Goal: Task Accomplishment & Management: Complete application form

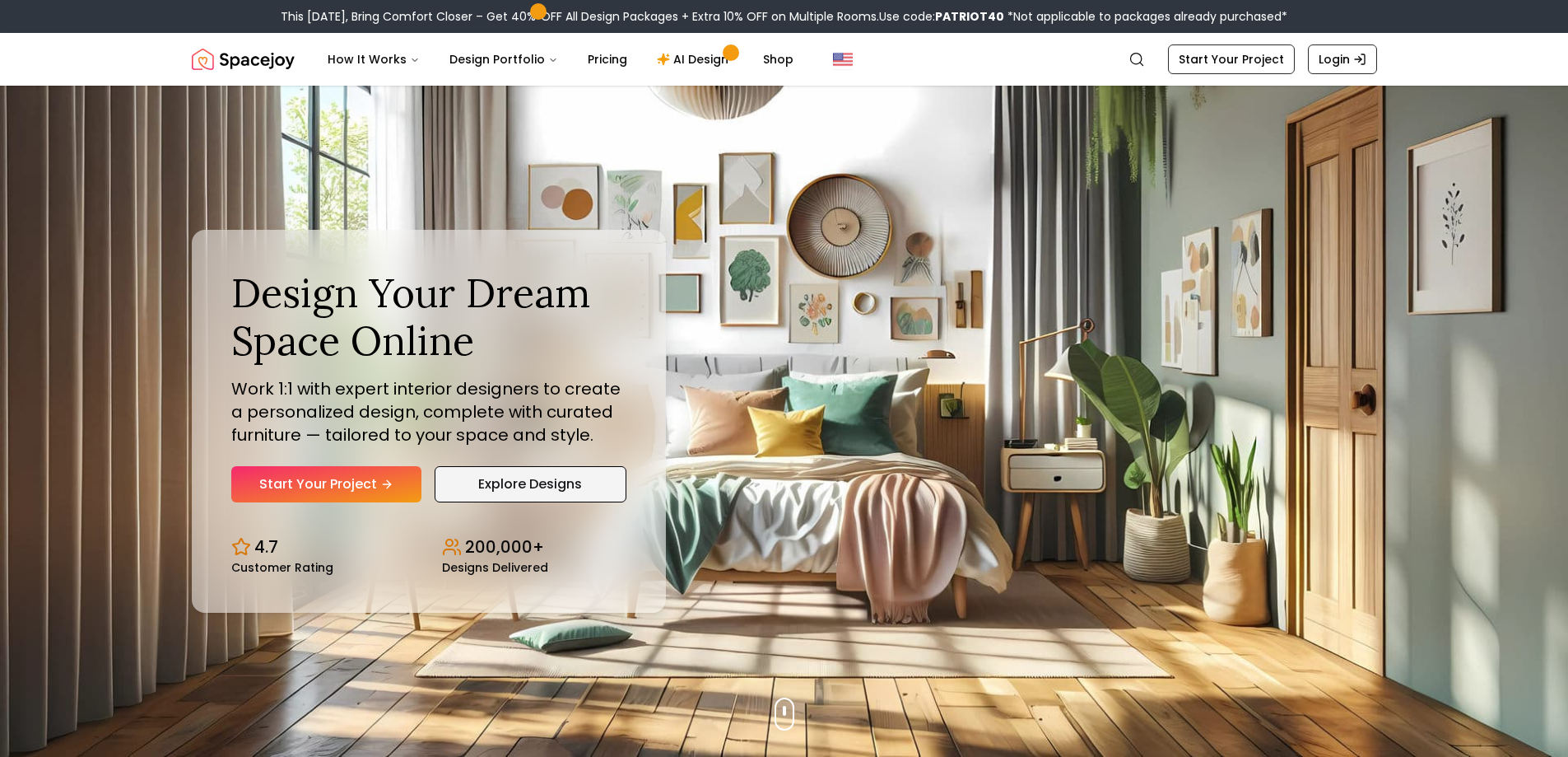
click at [605, 485] on link "Explore Designs" at bounding box center [531, 484] width 191 height 36
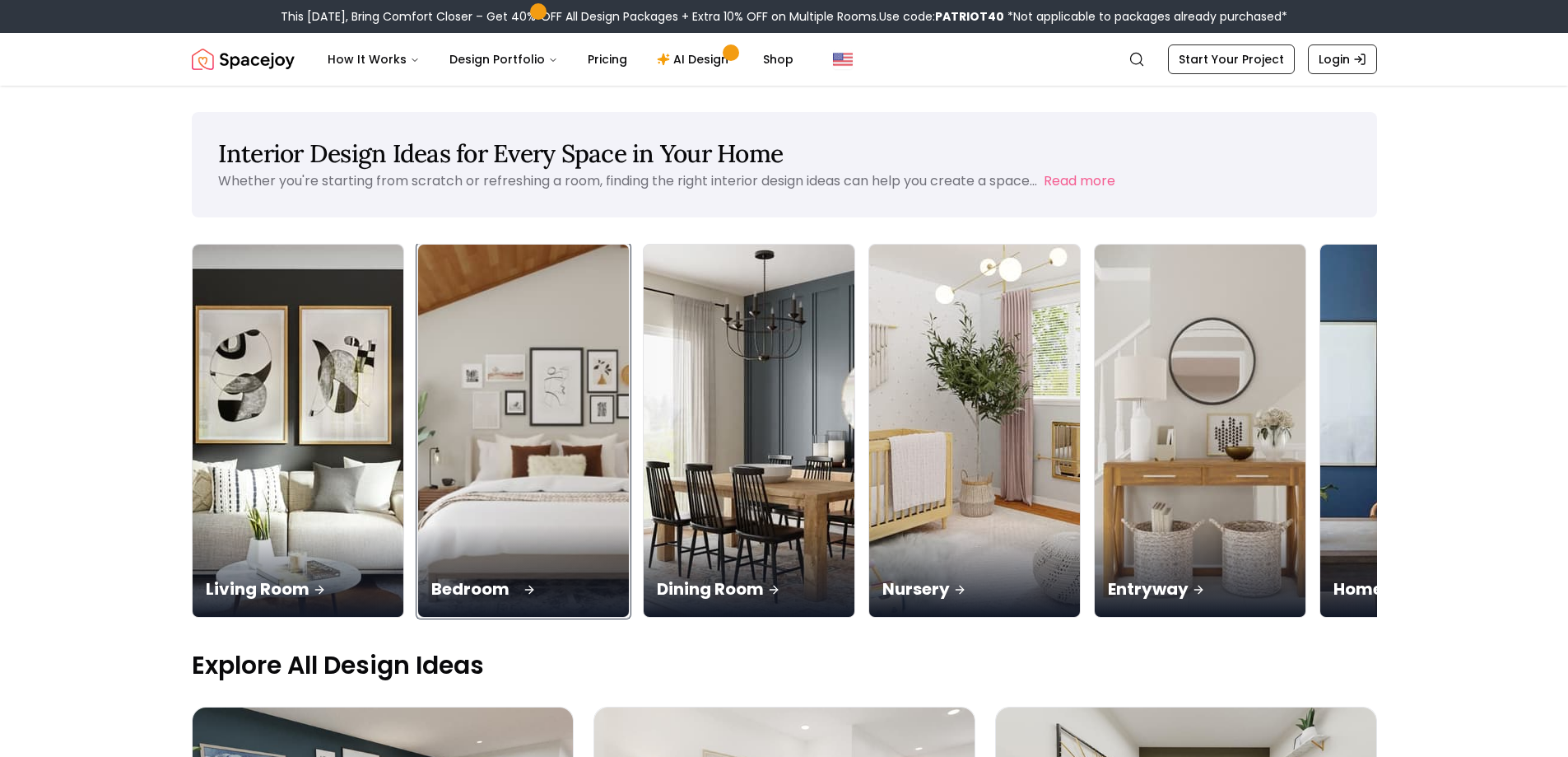
click at [514, 465] on img at bounding box center [522, 430] width 222 height 391
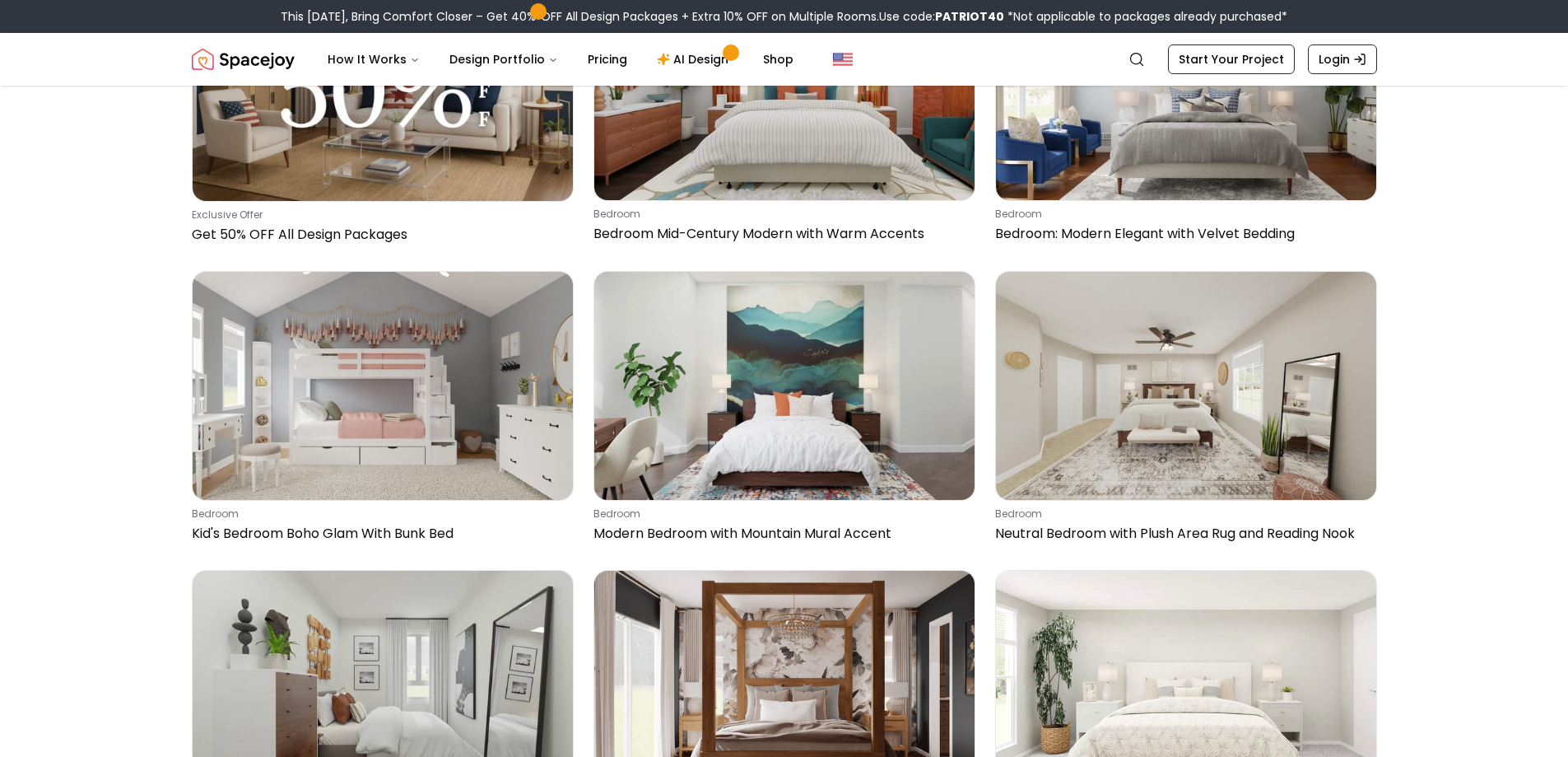
scroll to position [824, 0]
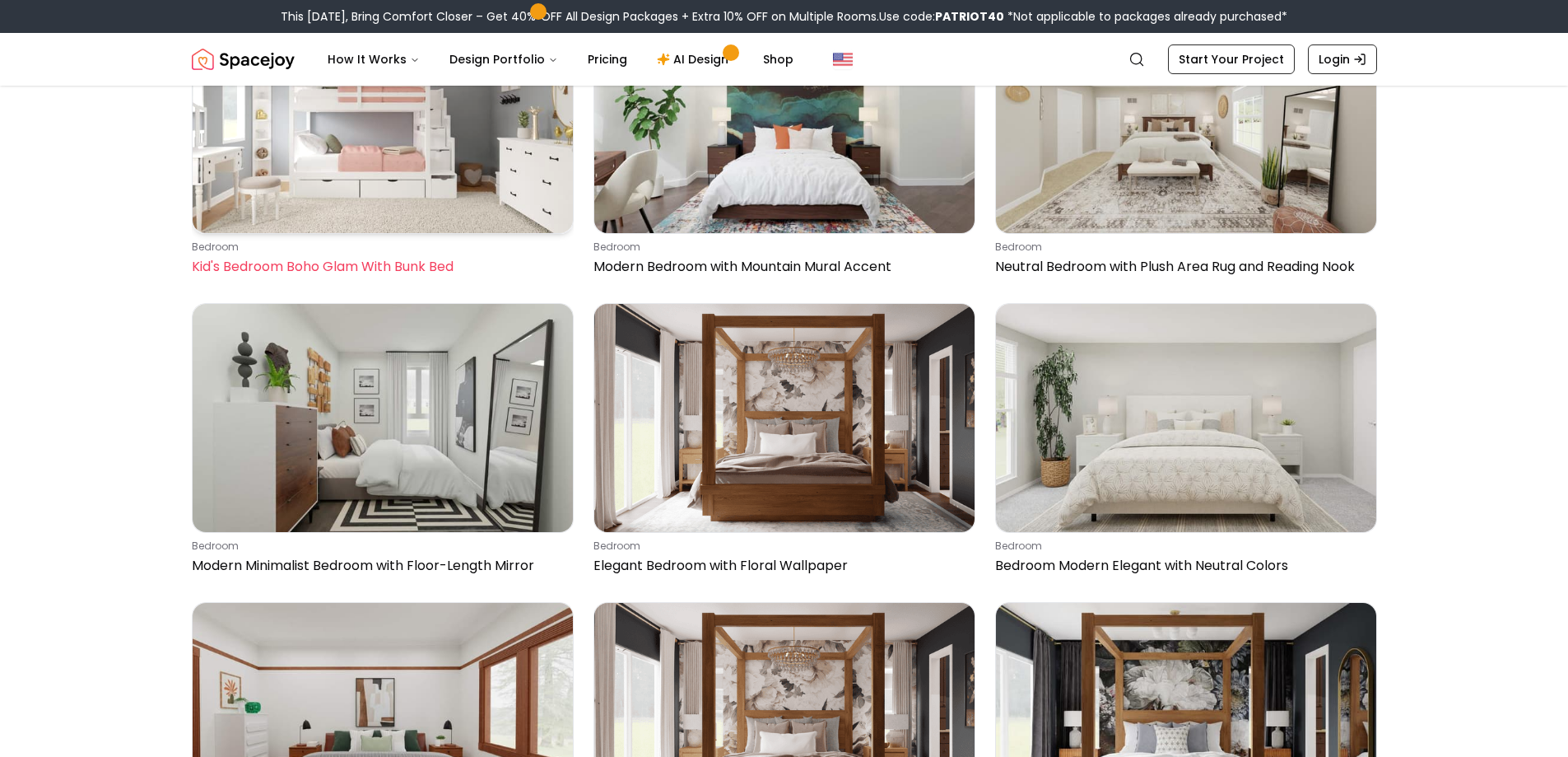
click at [369, 267] on p "Kid's Bedroom Boho Glam With Bunk Bed" at bounding box center [379, 267] width 376 height 20
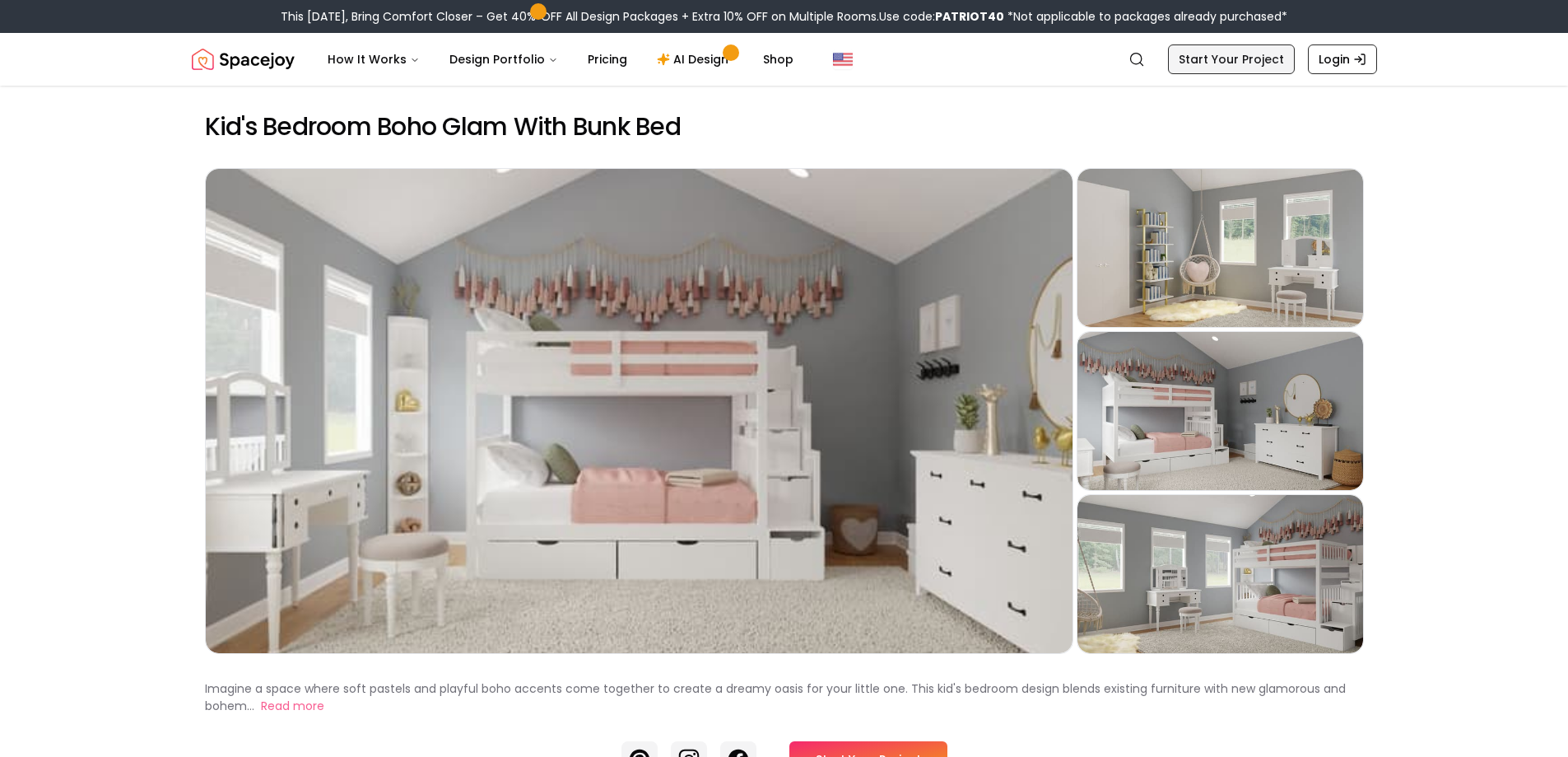
click at [1251, 67] on link "Start Your Project" at bounding box center [1231, 59] width 127 height 30
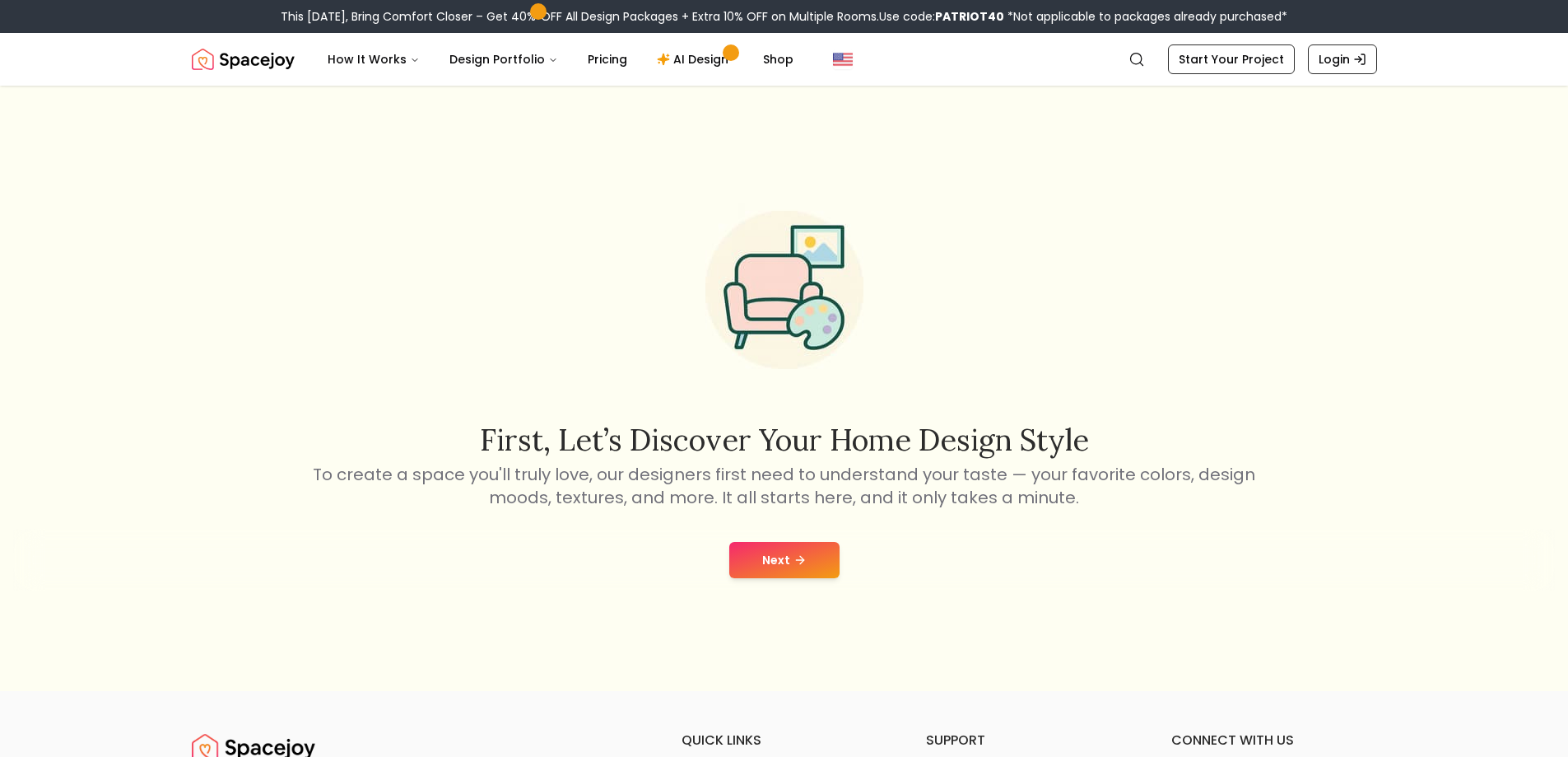
click at [789, 557] on button "Next" at bounding box center [784, 560] width 110 height 36
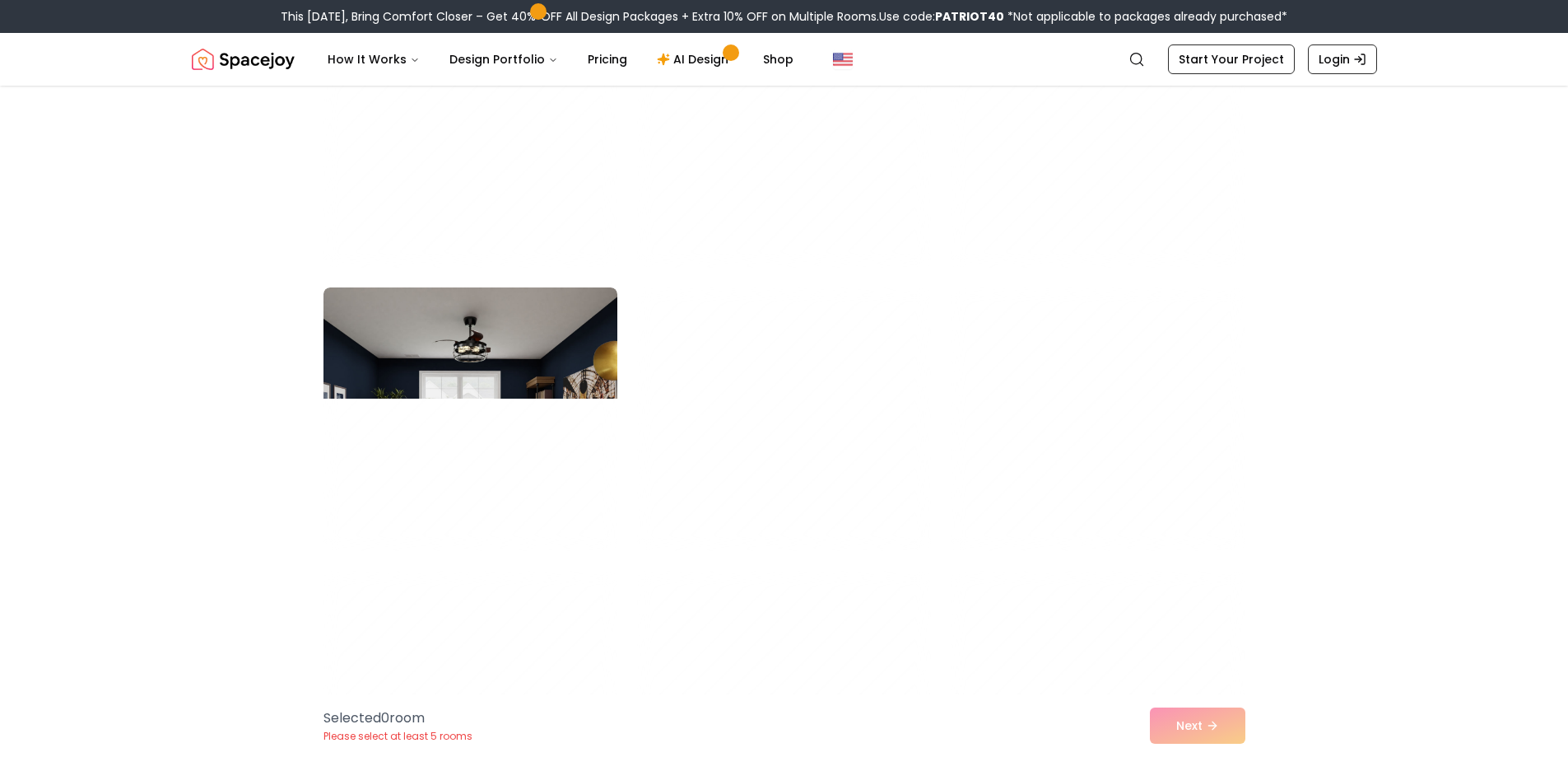
scroll to position [5847, 0]
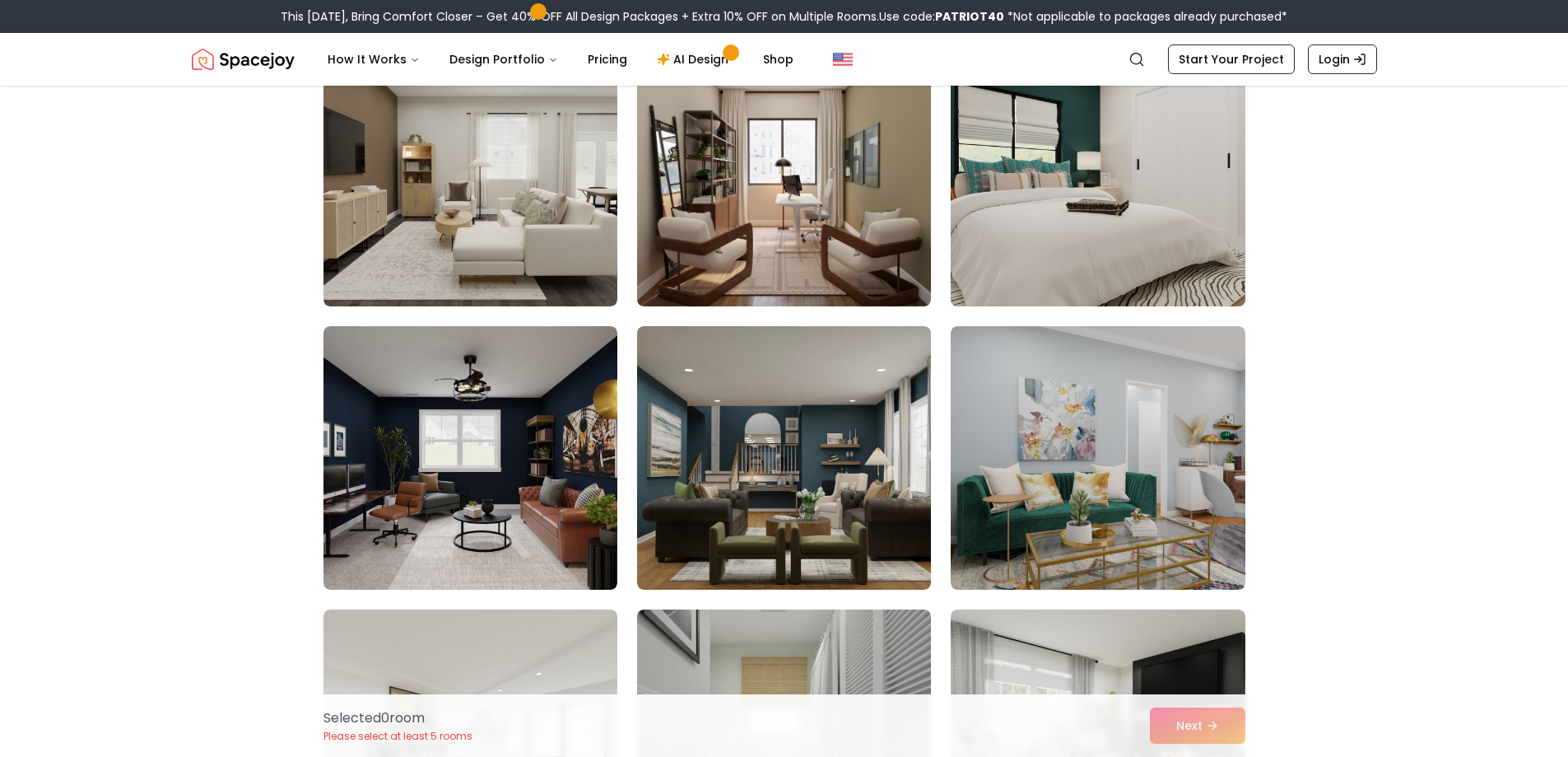
click at [1102, 244] on img at bounding box center [1098, 174] width 309 height 276
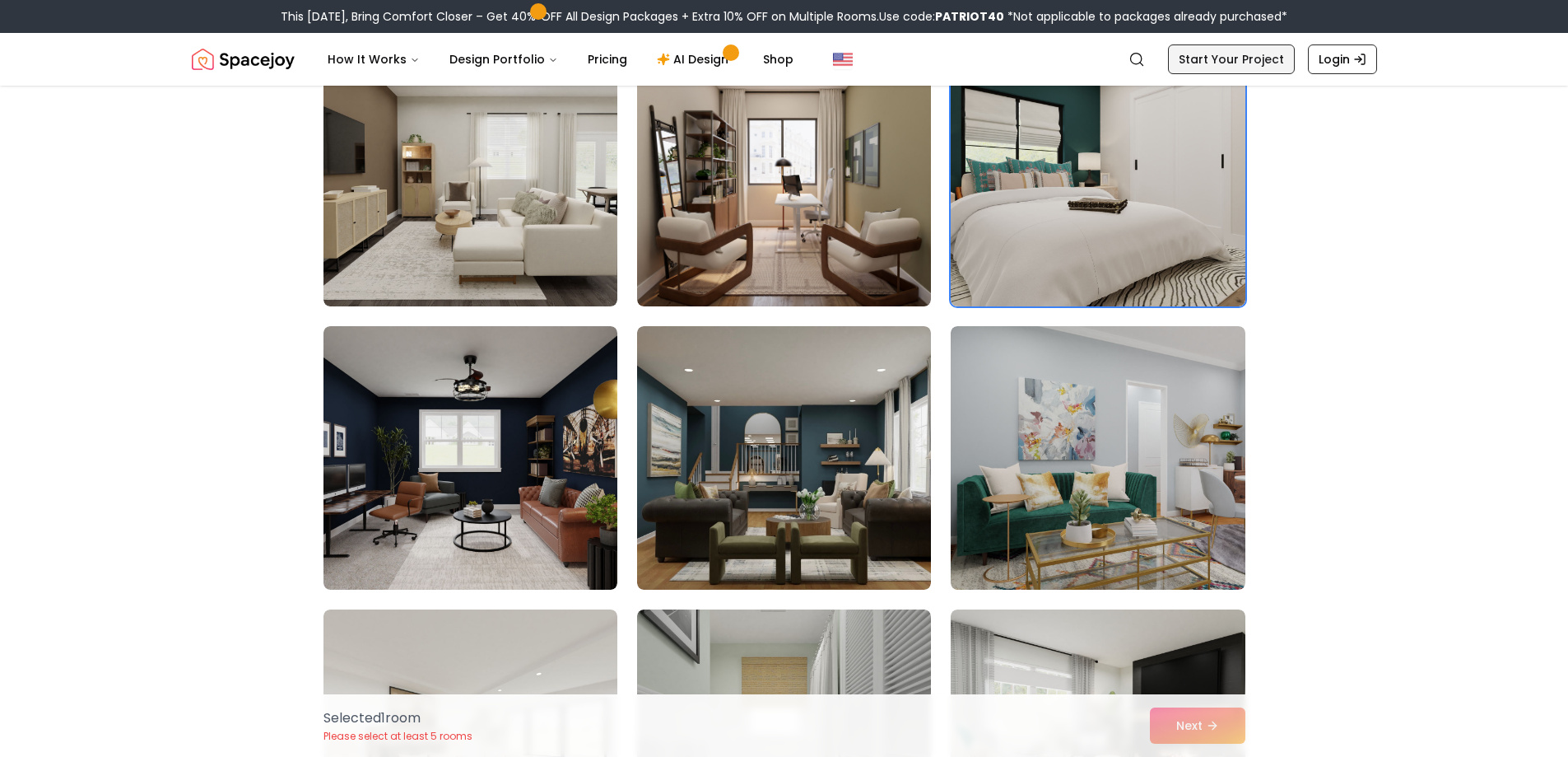
click at [1247, 68] on link "Start Your Project" at bounding box center [1231, 59] width 127 height 30
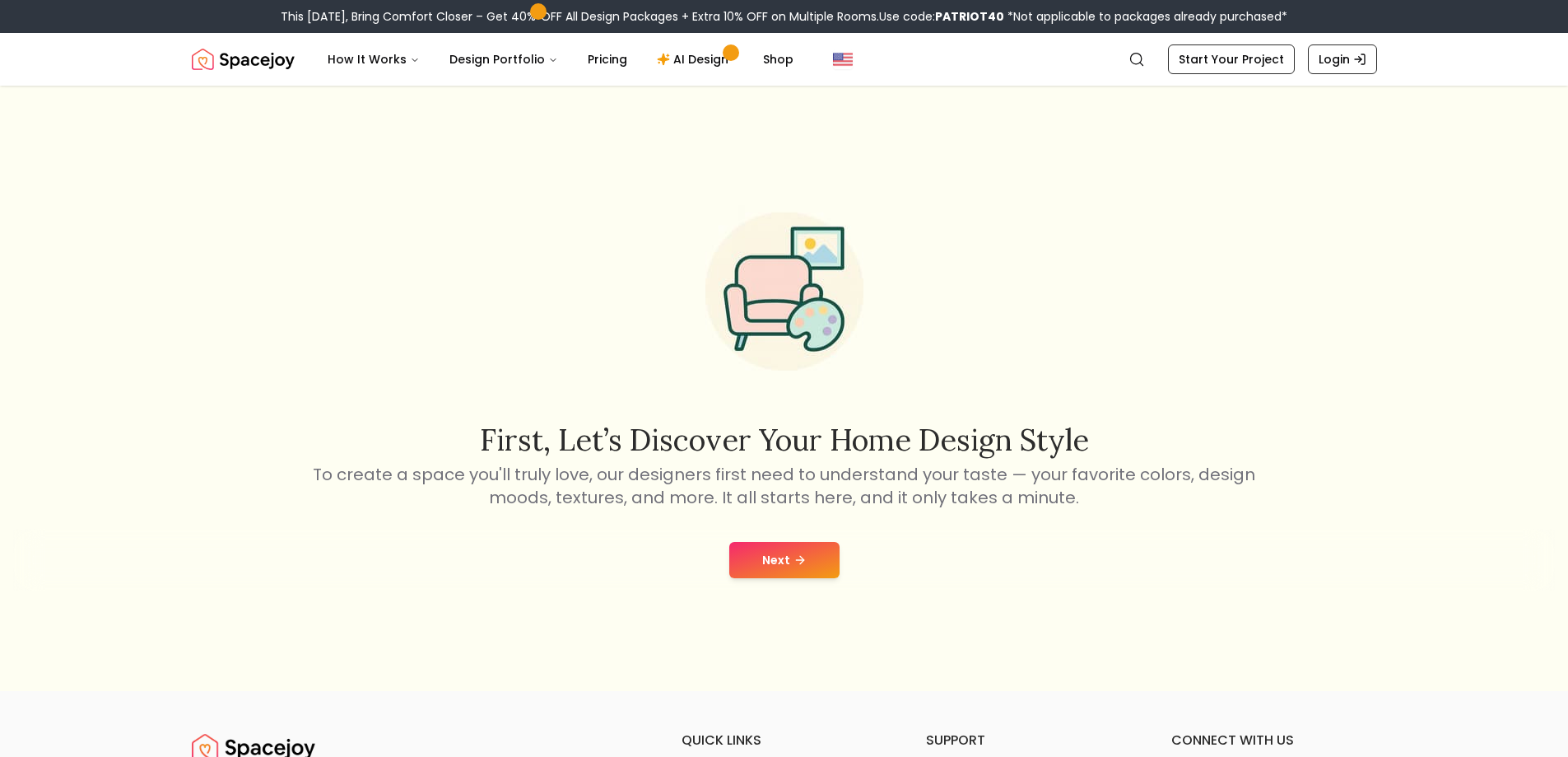
click at [822, 550] on button "Next" at bounding box center [784, 560] width 110 height 36
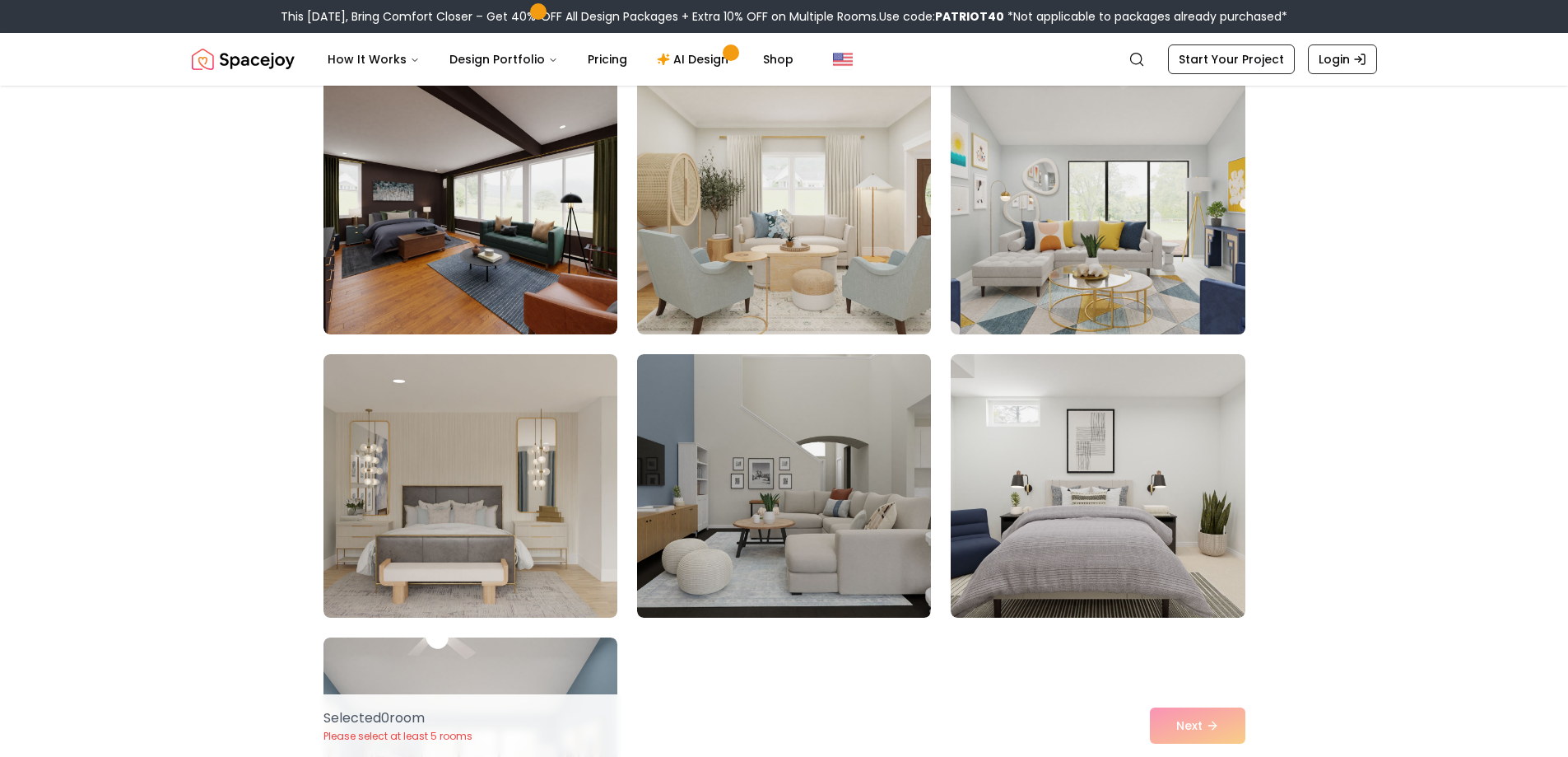
scroll to position [658, 0]
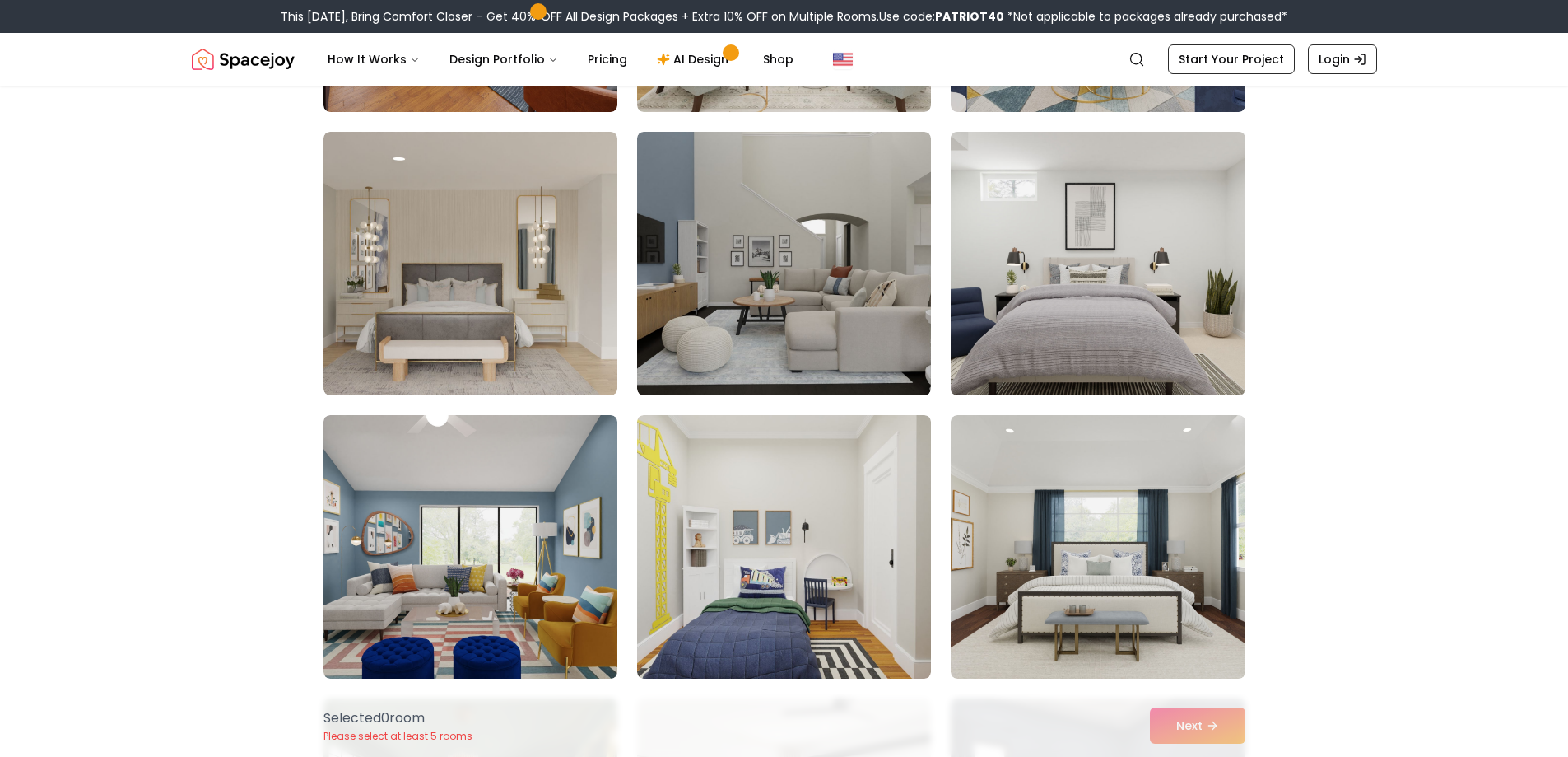
click at [1153, 325] on img at bounding box center [1098, 263] width 309 height 276
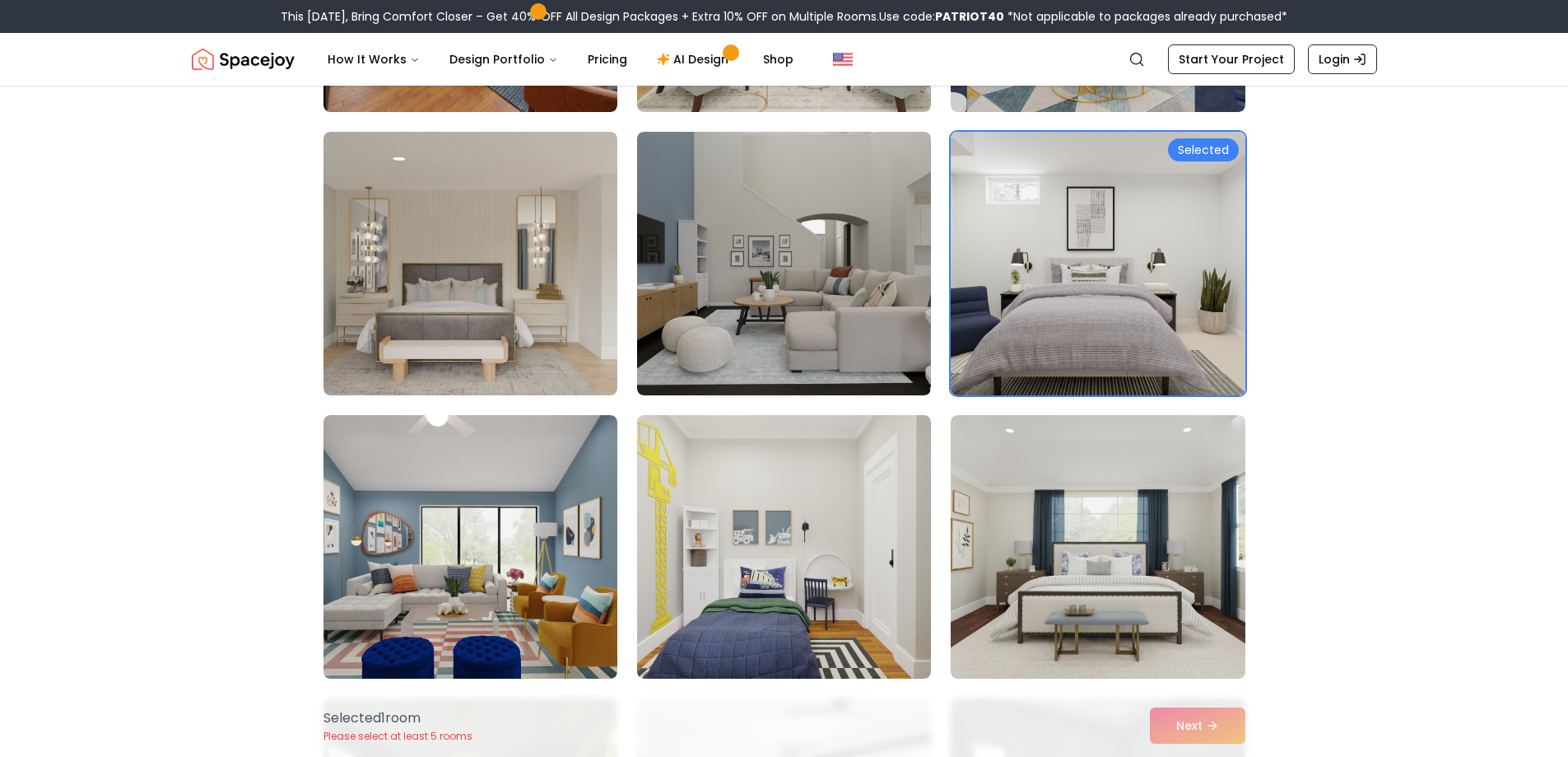
click at [1192, 724] on div "Selected 1 room Please select at least 5 rooms Next" at bounding box center [784, 725] width 948 height 63
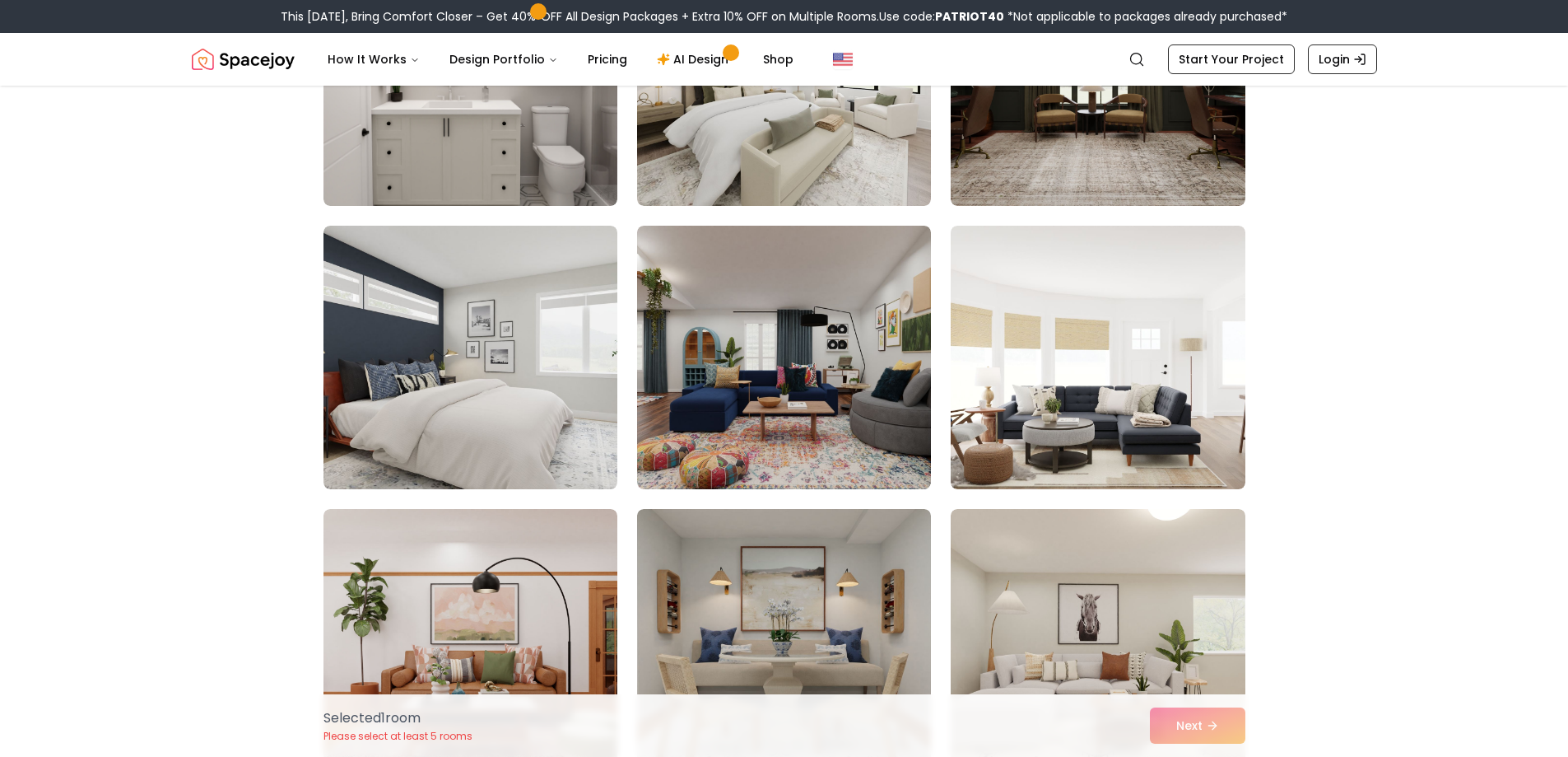
scroll to position [2965, 0]
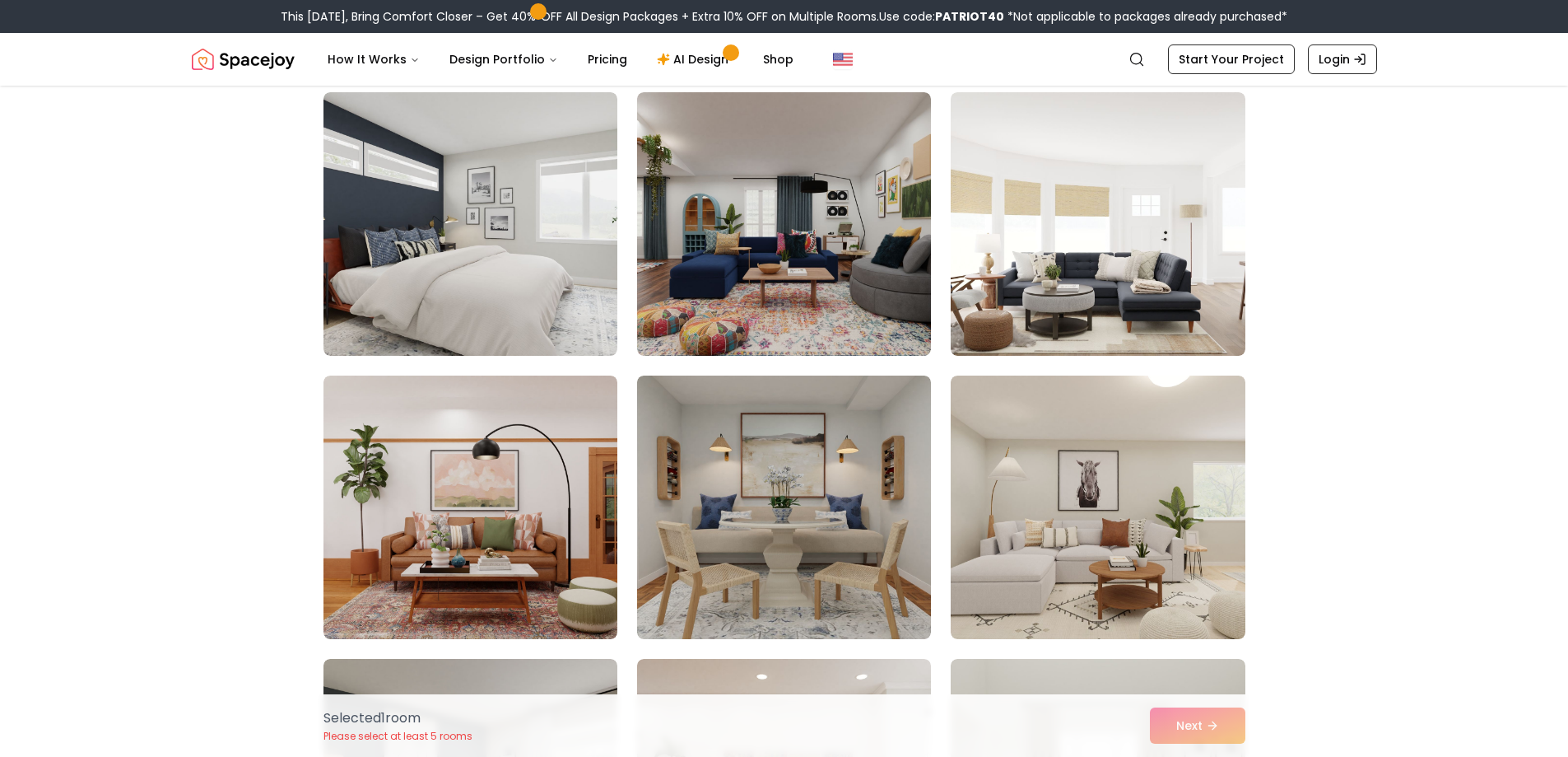
click at [1186, 722] on div "Selected 1 room Please select at least 5 rooms Next" at bounding box center [784, 725] width 948 height 63
click at [1190, 727] on div "Selected 1 room Please select at least 5 rooms Next" at bounding box center [784, 725] width 948 height 63
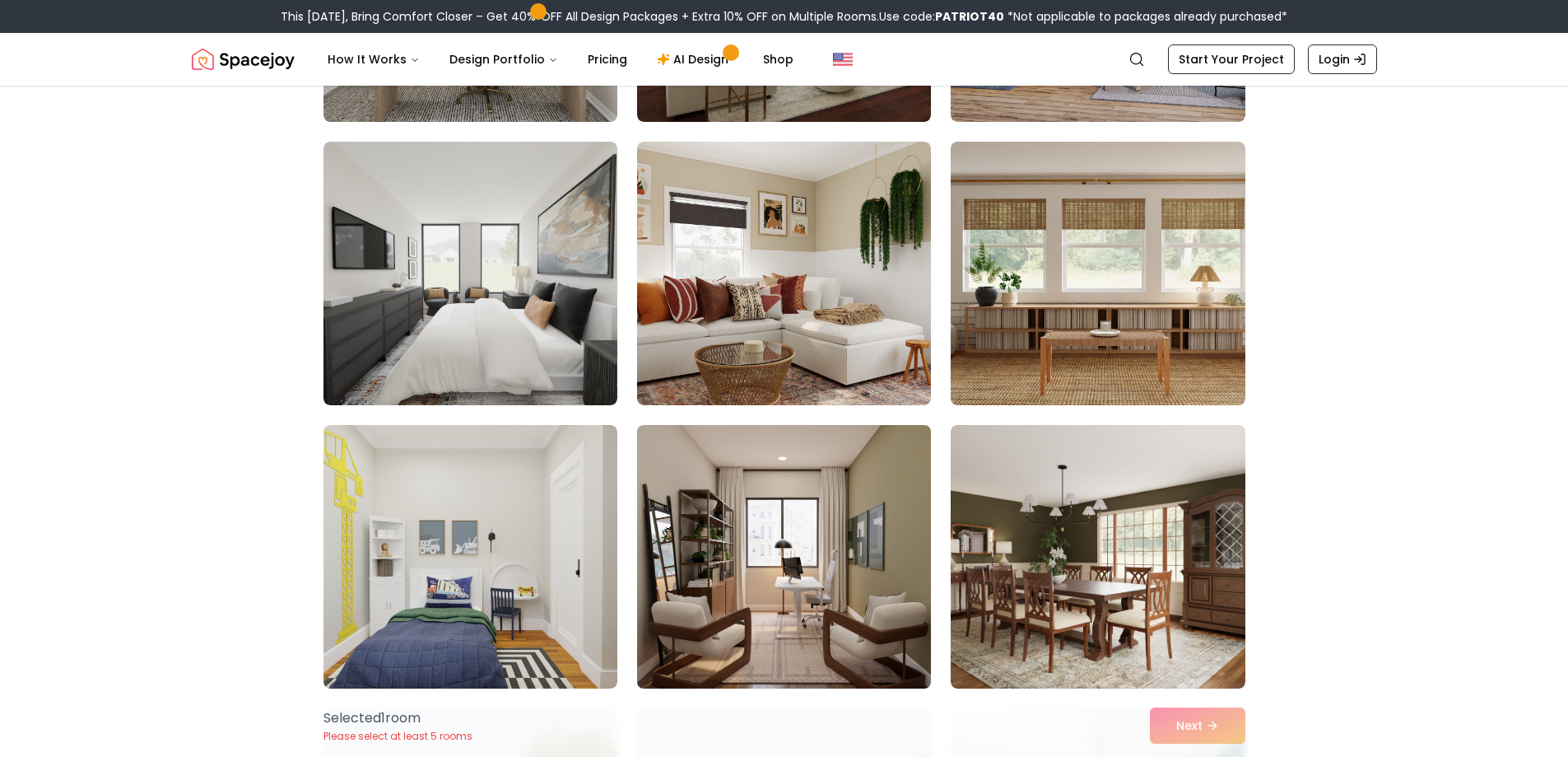
scroll to position [4694, 0]
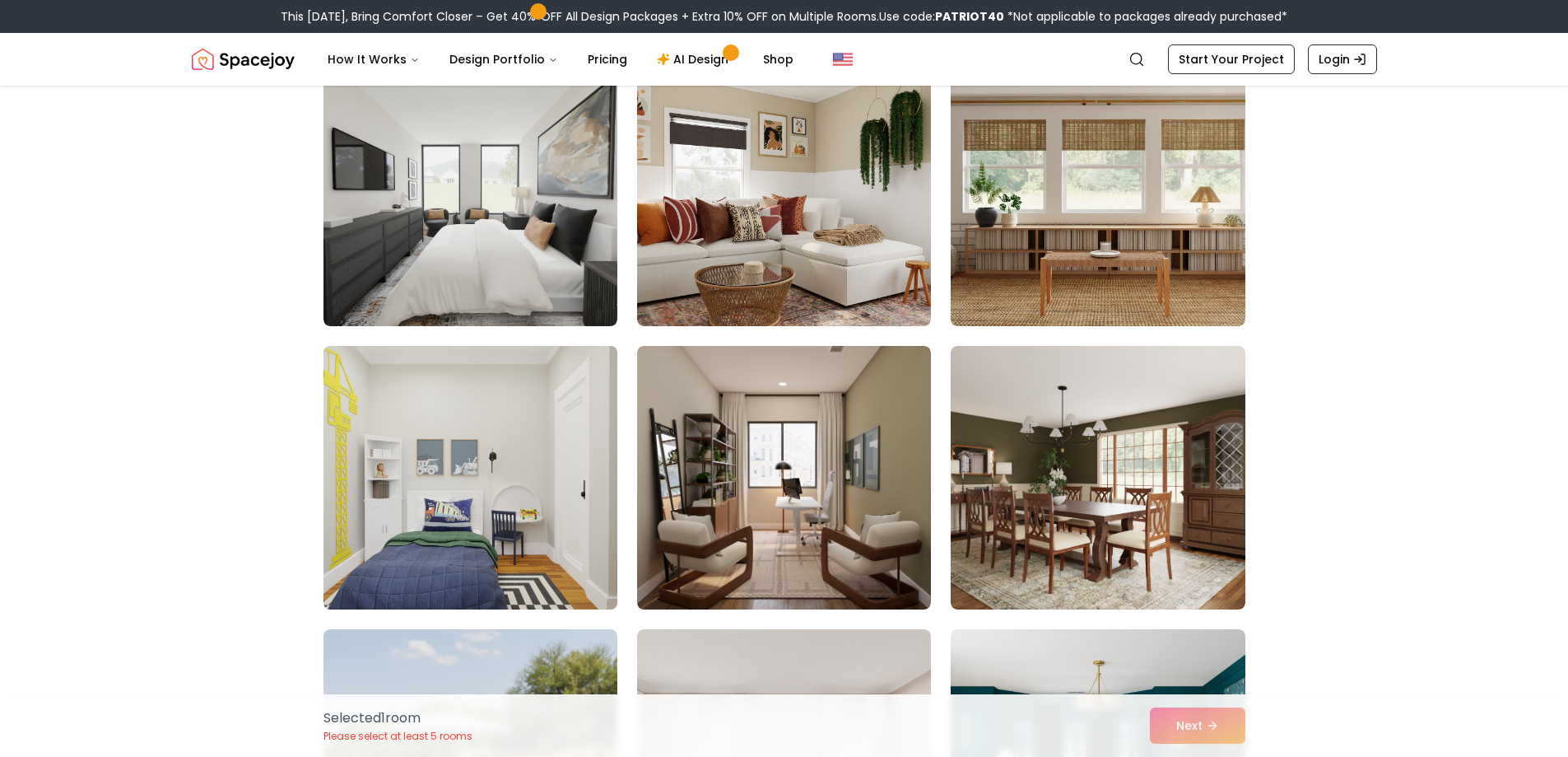
click at [542, 523] on img at bounding box center [470, 477] width 309 height 276
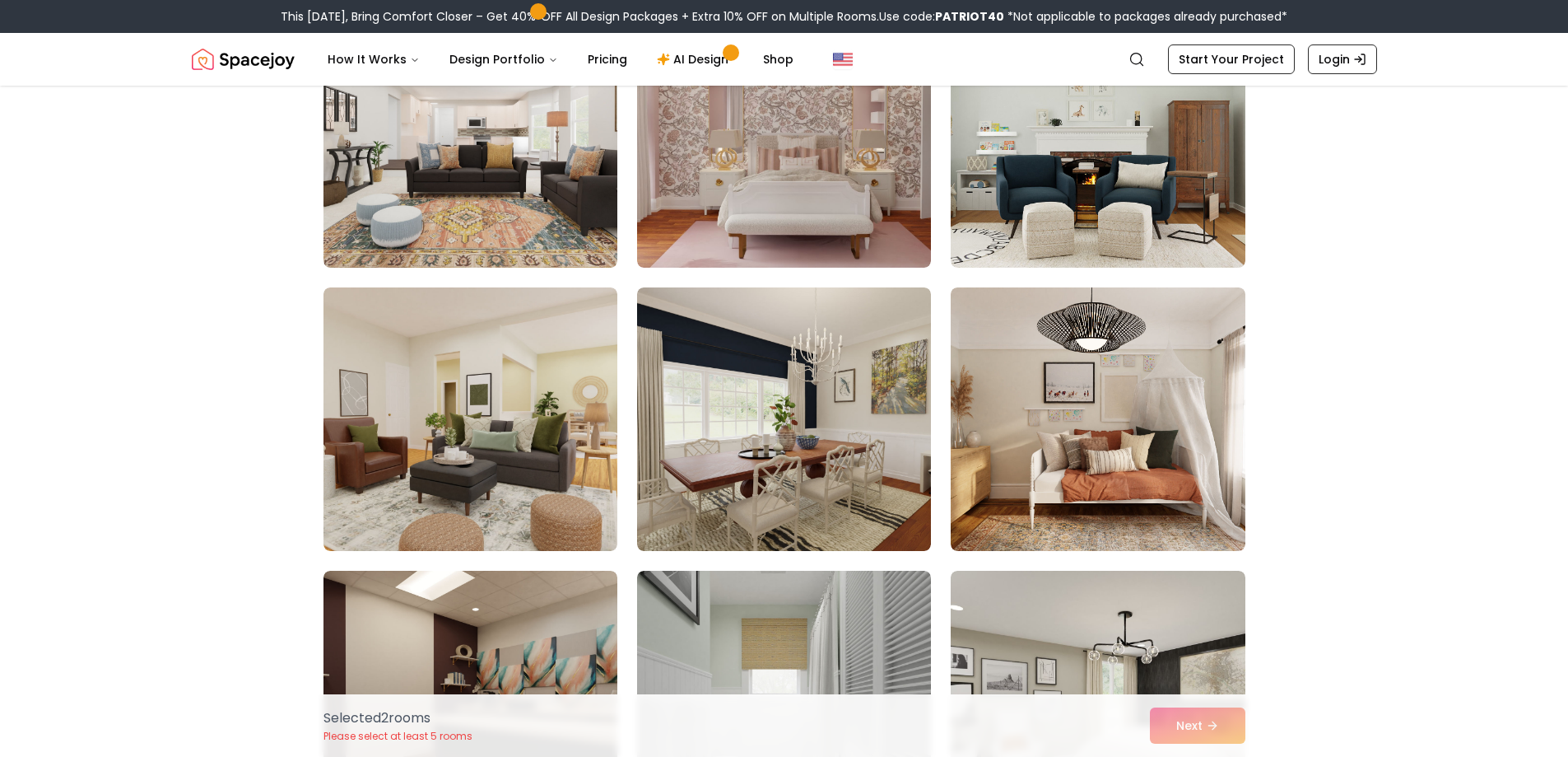
scroll to position [5683, 0]
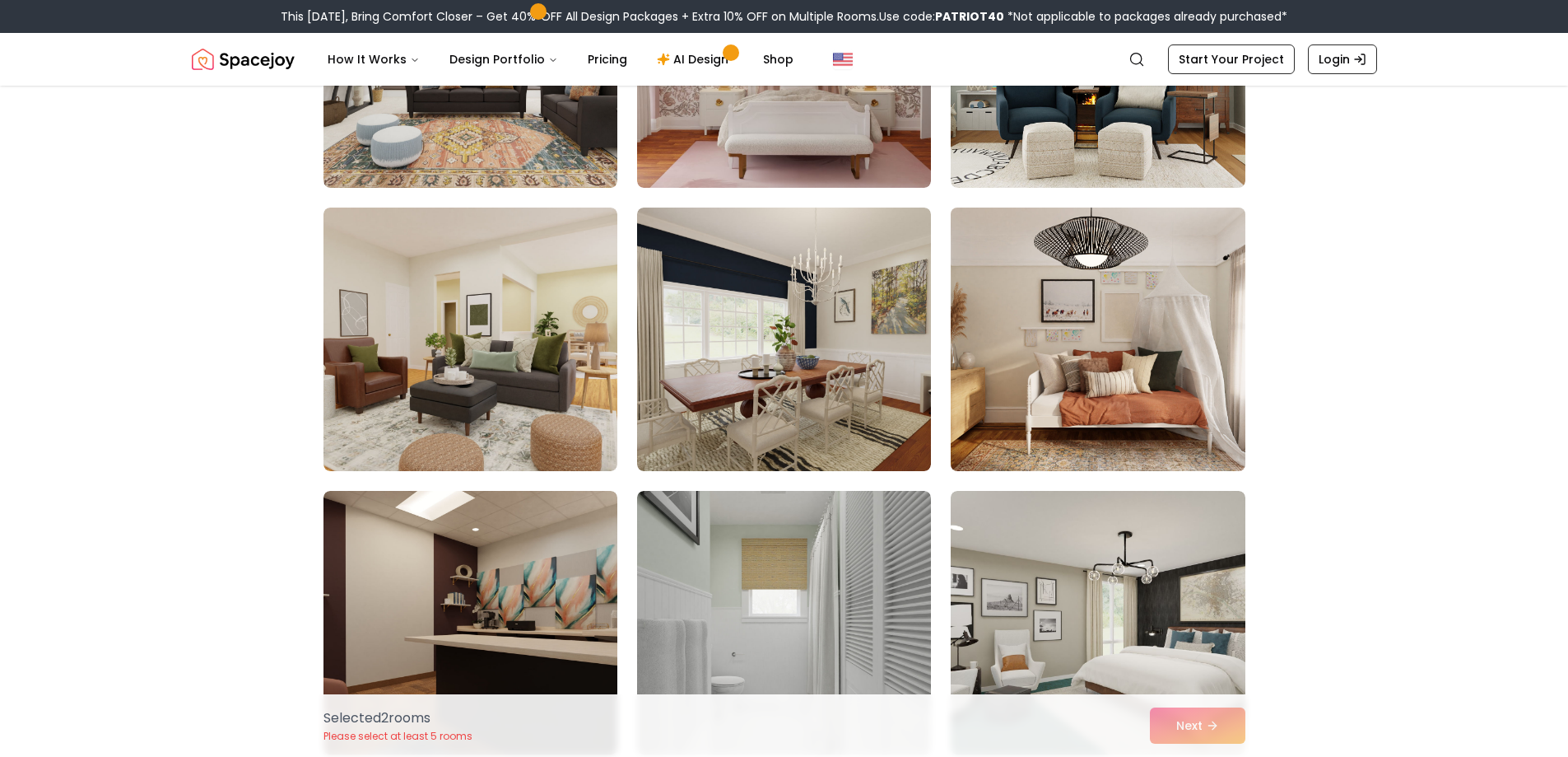
click at [1053, 383] on img at bounding box center [1098, 338] width 309 height 276
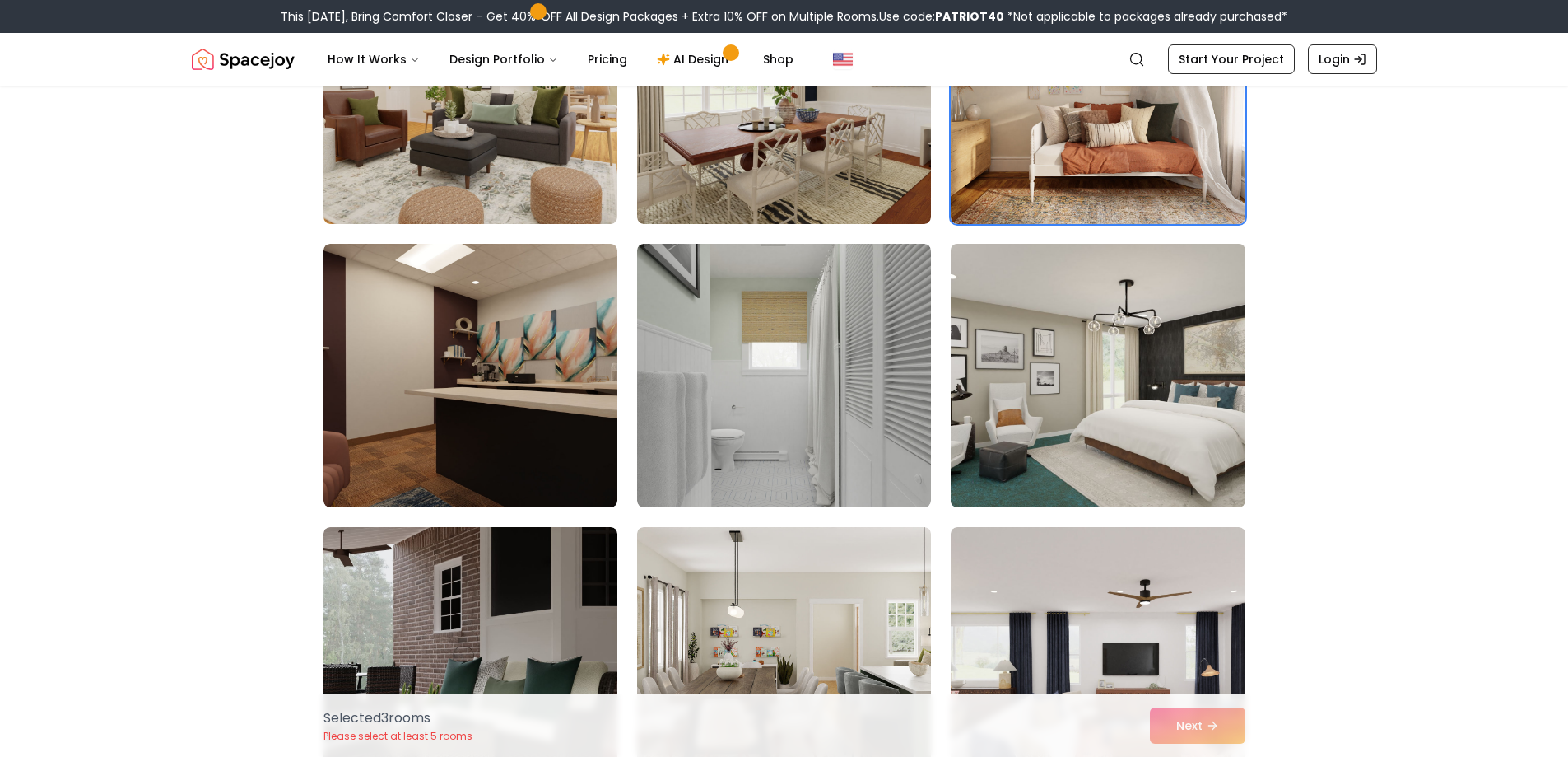
scroll to position [6177, 0]
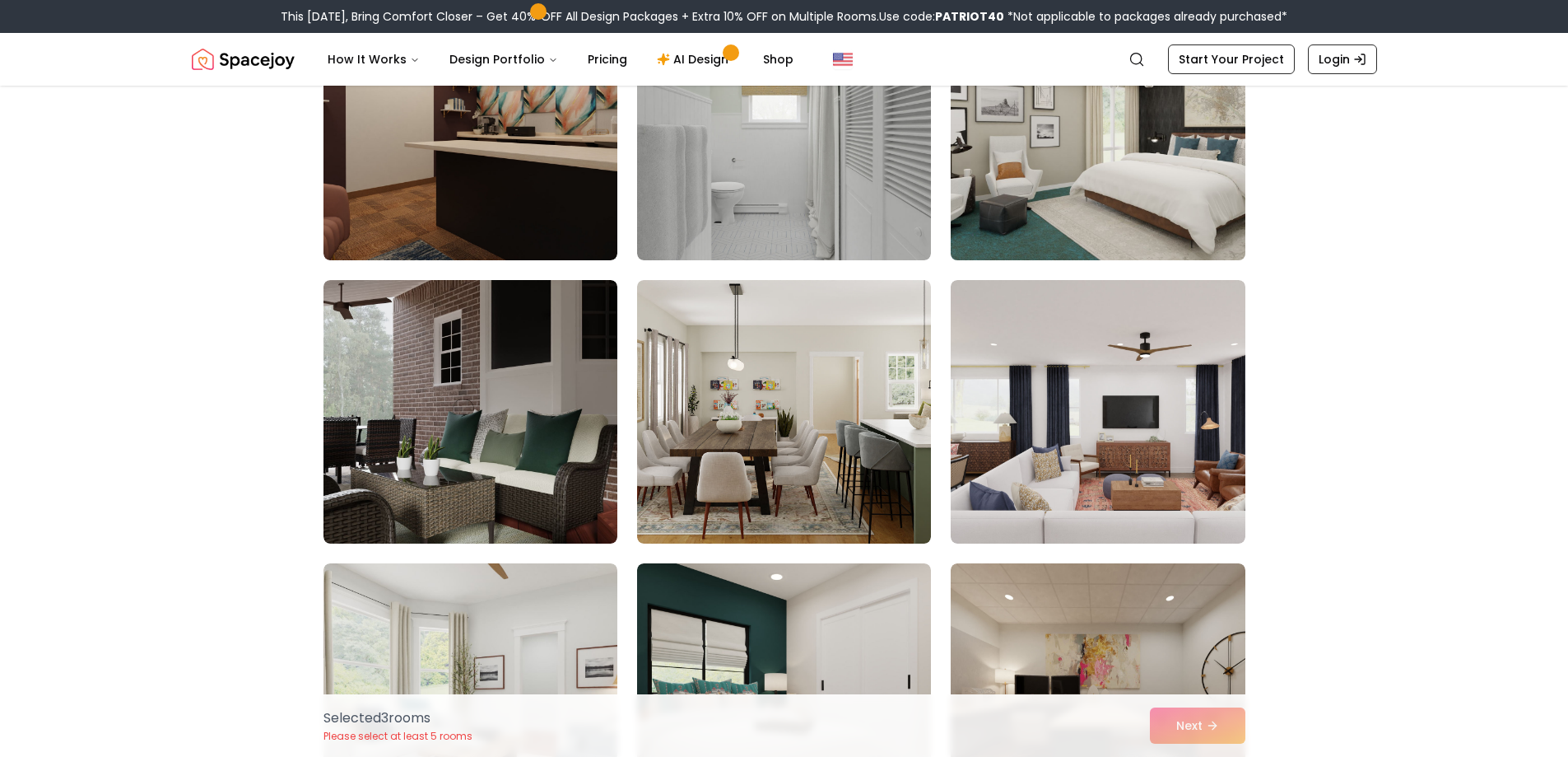
click at [1084, 194] on img at bounding box center [1098, 128] width 309 height 276
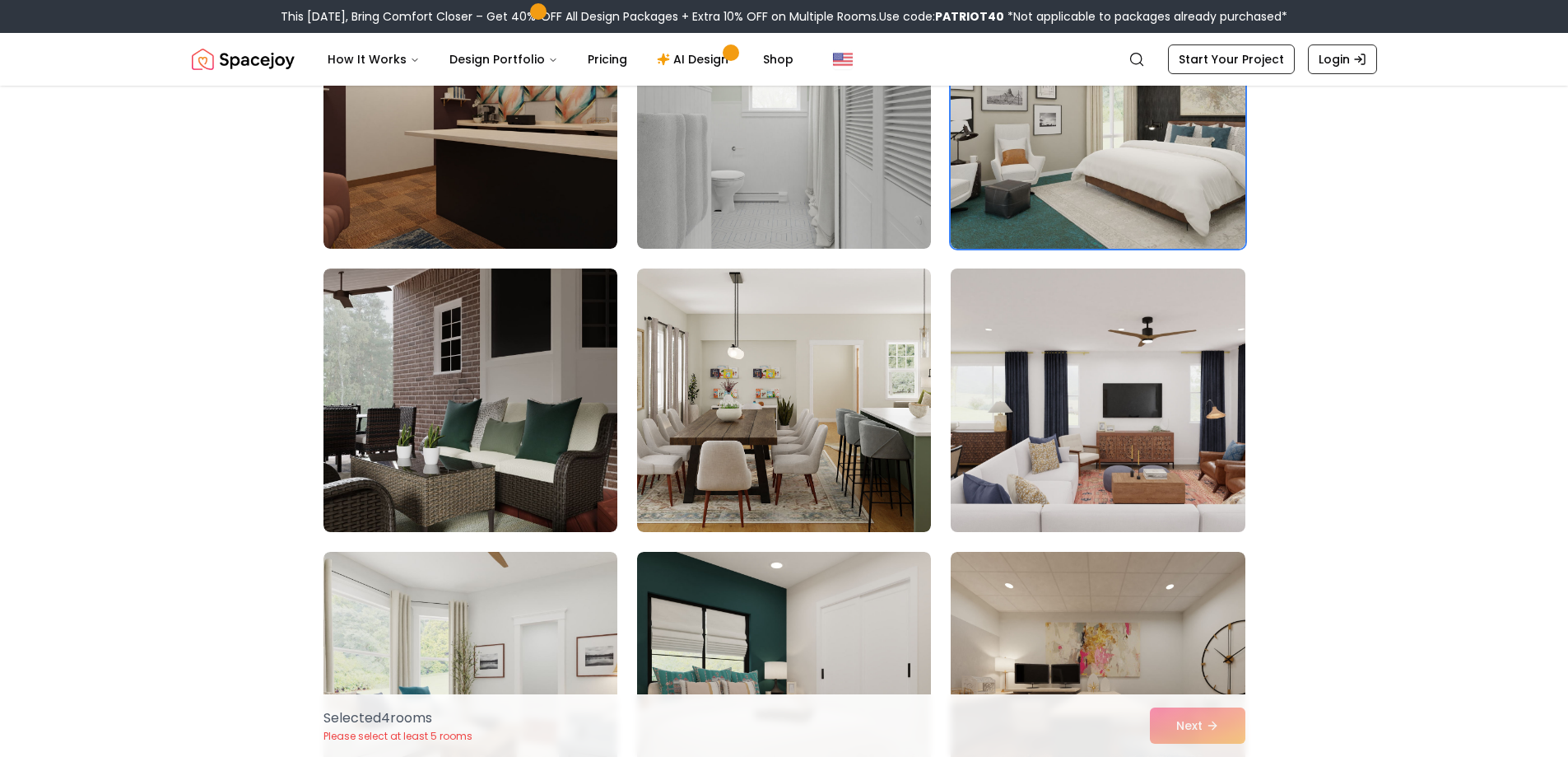
scroll to position [6507, 0]
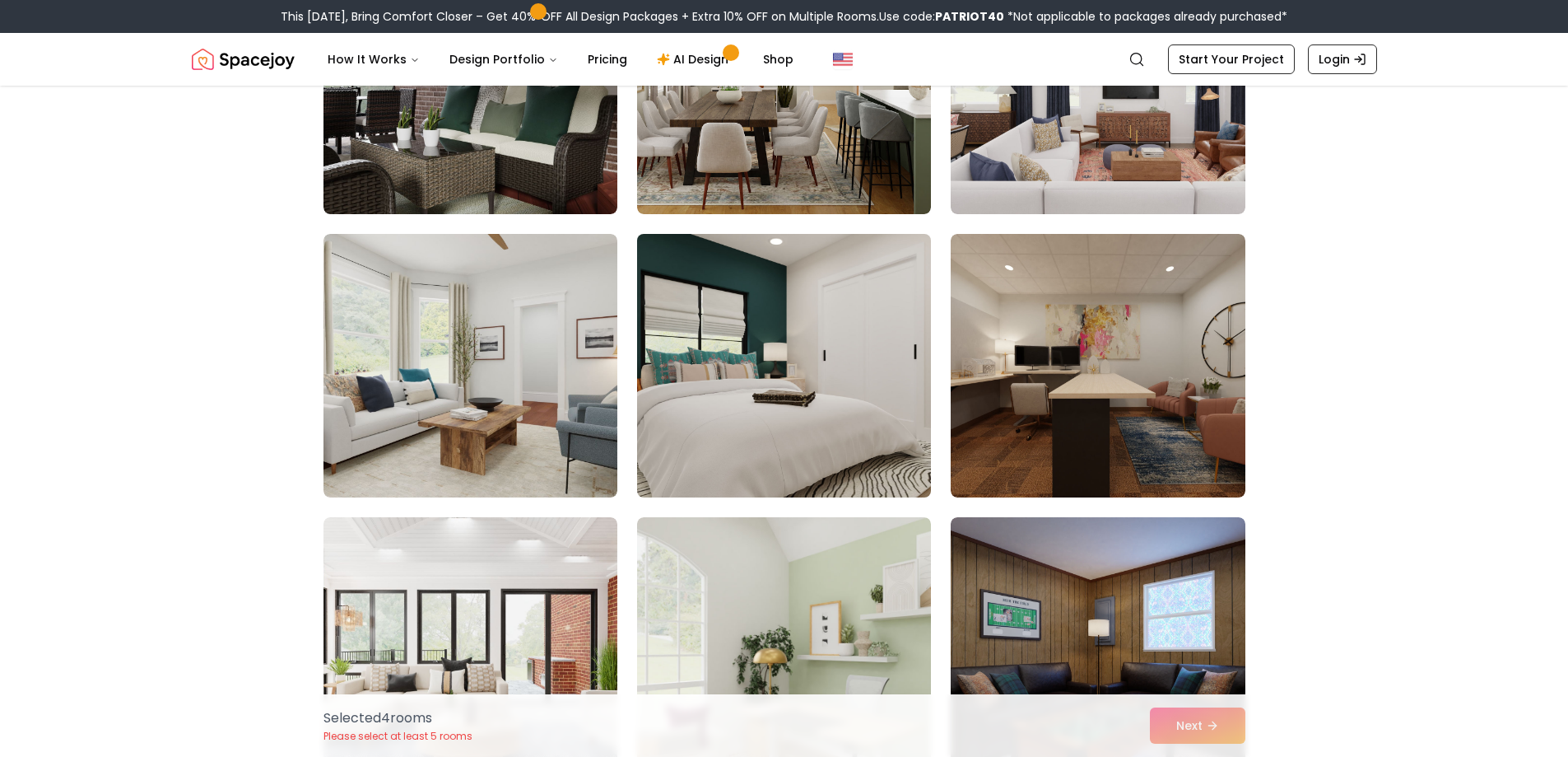
click at [852, 407] on img at bounding box center [784, 365] width 309 height 276
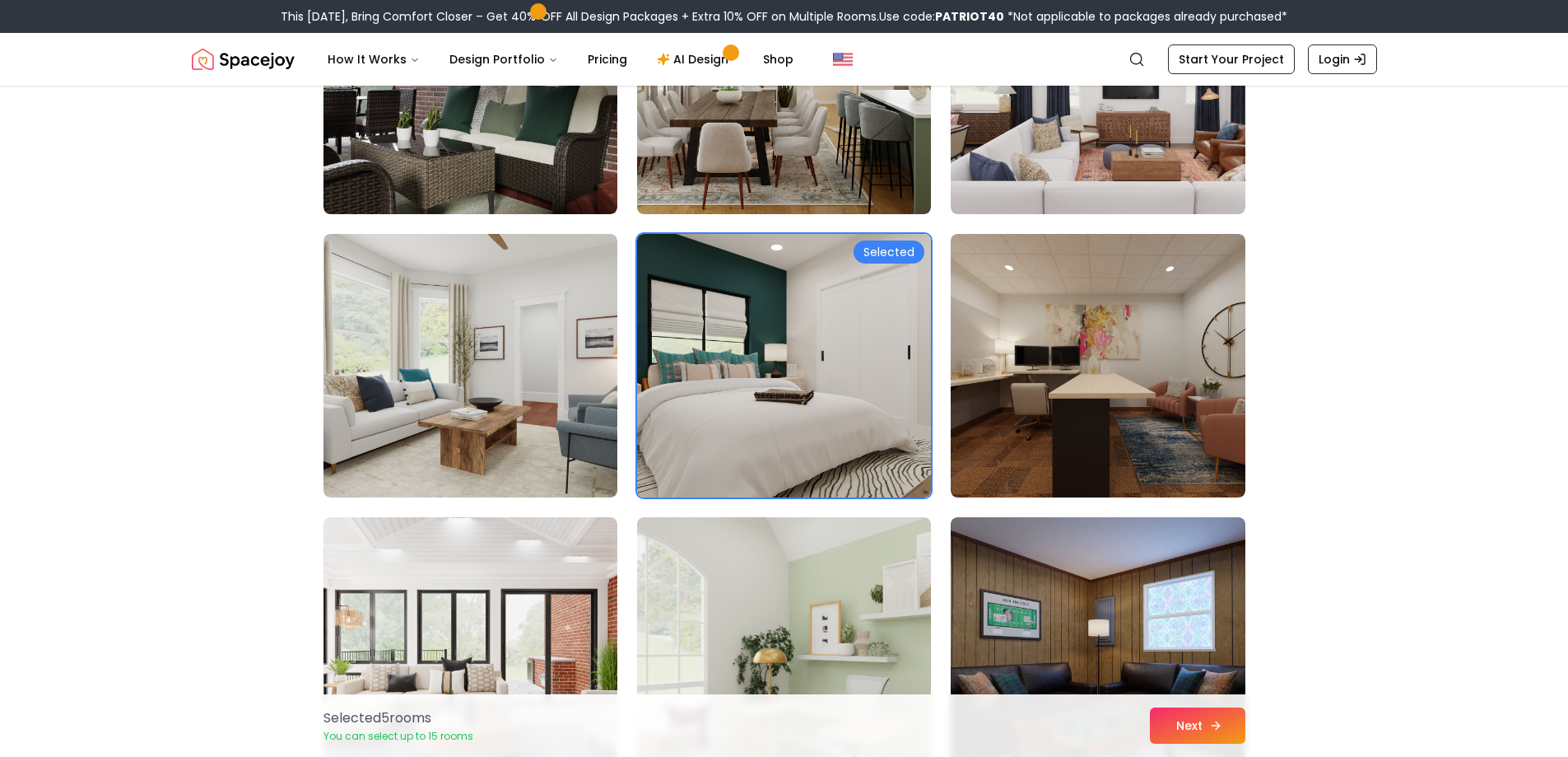
click at [1207, 726] on button "Next" at bounding box center [1198, 726] width 96 height 36
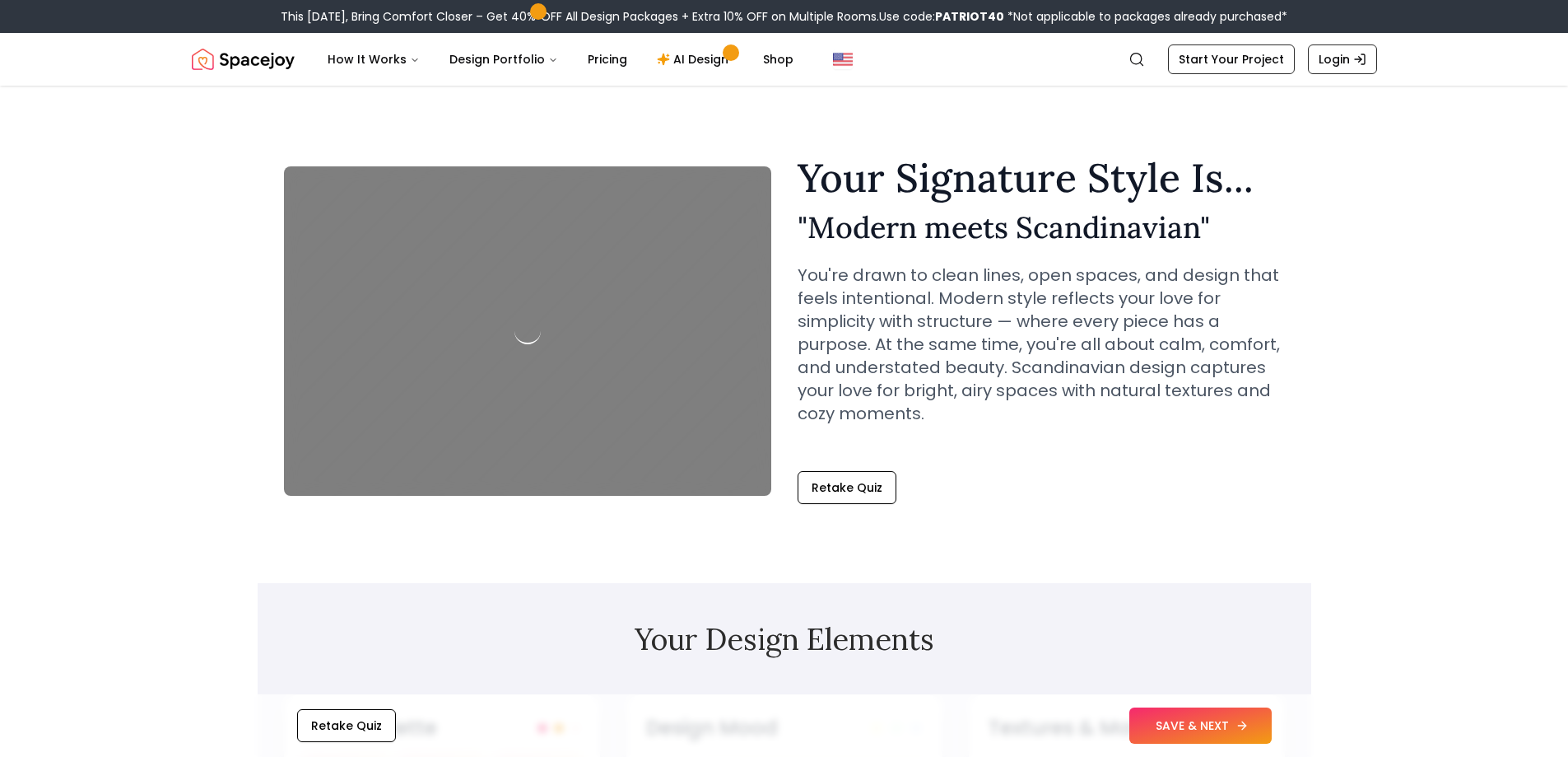
click at [1151, 720] on button "SAVE & NEXT" at bounding box center [1201, 726] width 142 height 36
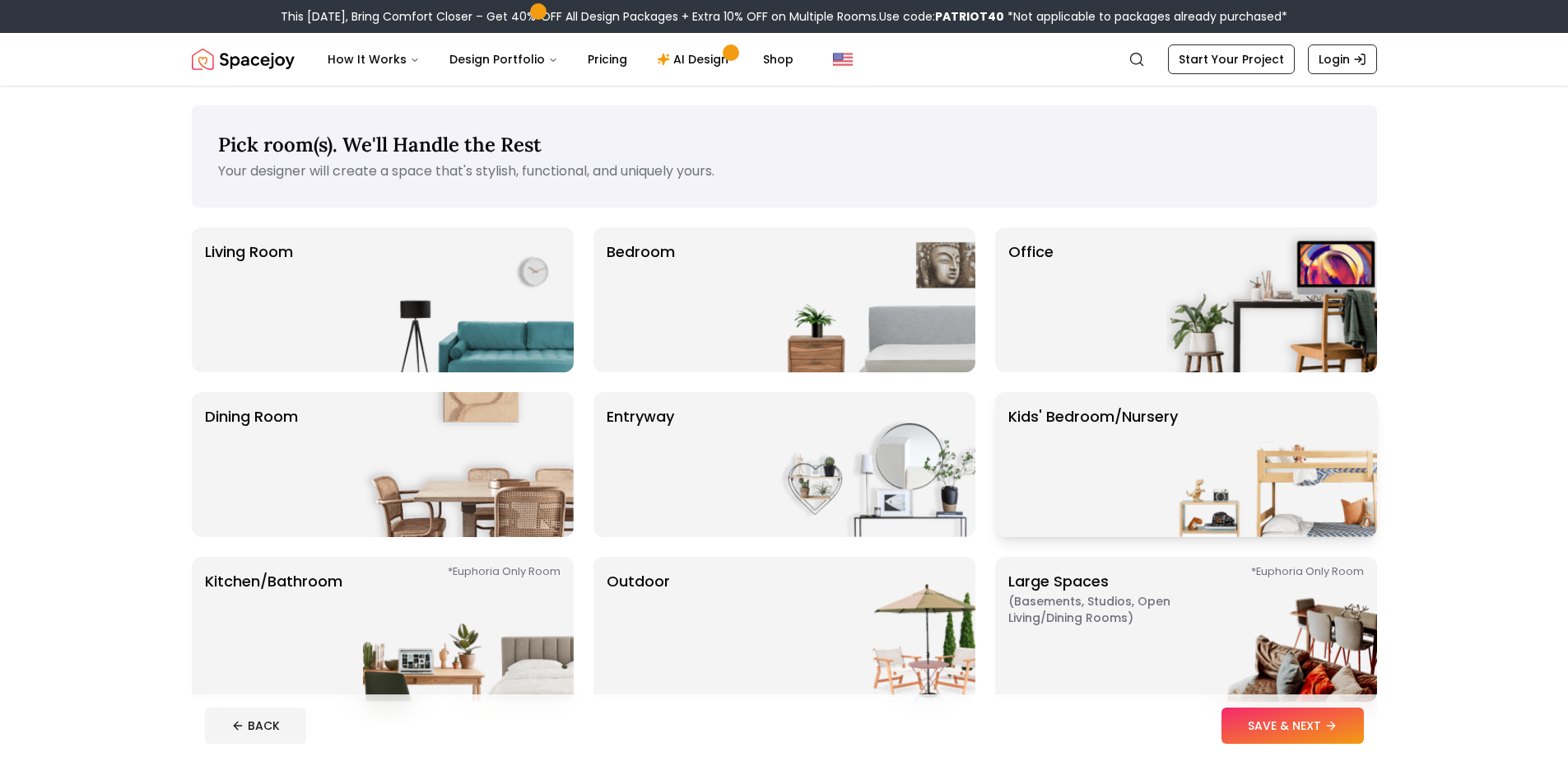
click at [1133, 472] on p "Kids' Bedroom/Nursery" at bounding box center [1093, 464] width 170 height 119
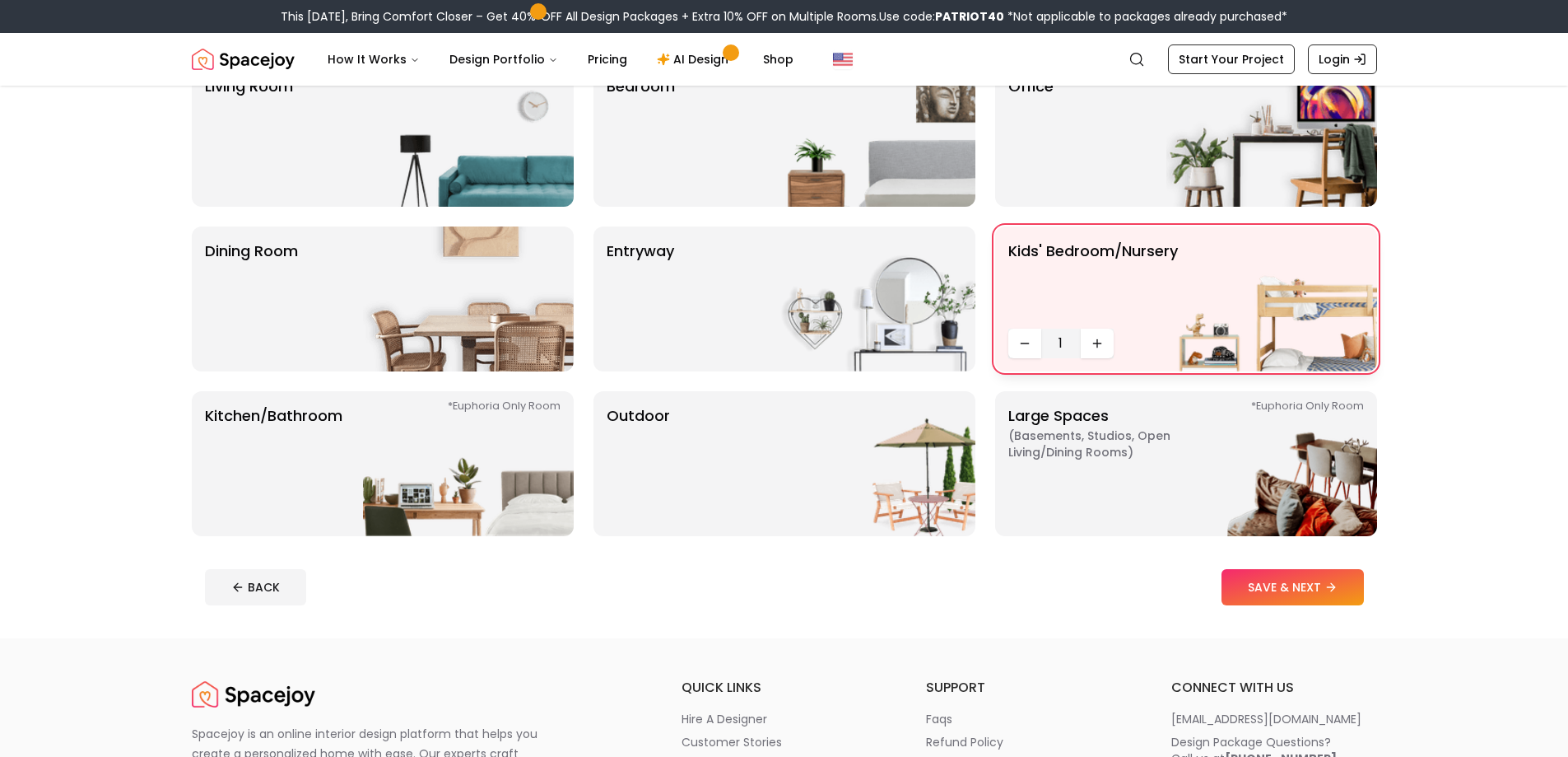
scroll to position [247, 0]
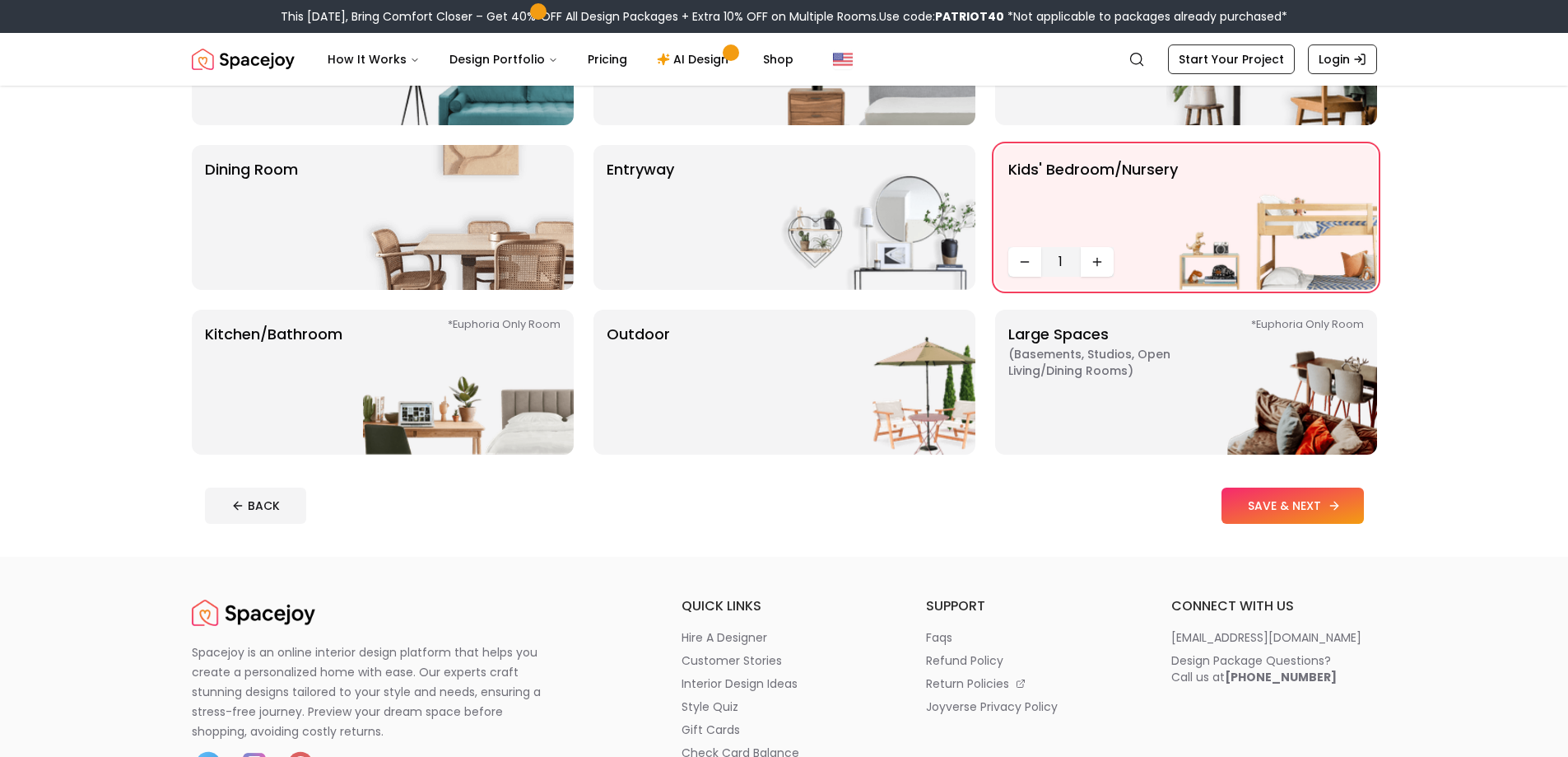
click at [1290, 521] on button "SAVE & NEXT" at bounding box center [1293, 506] width 142 height 36
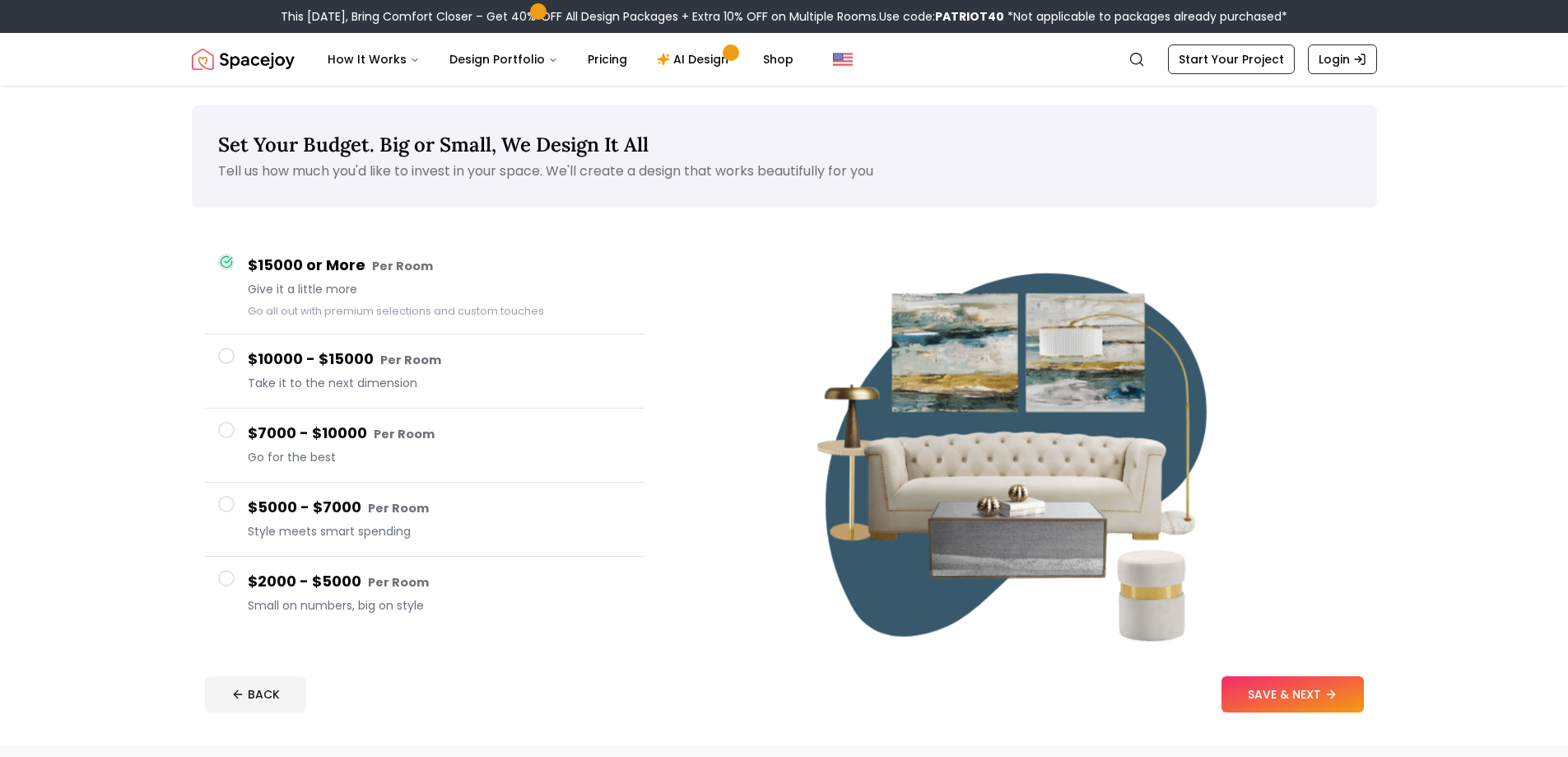
click at [225, 578] on span at bounding box center [226, 578] width 16 height 16
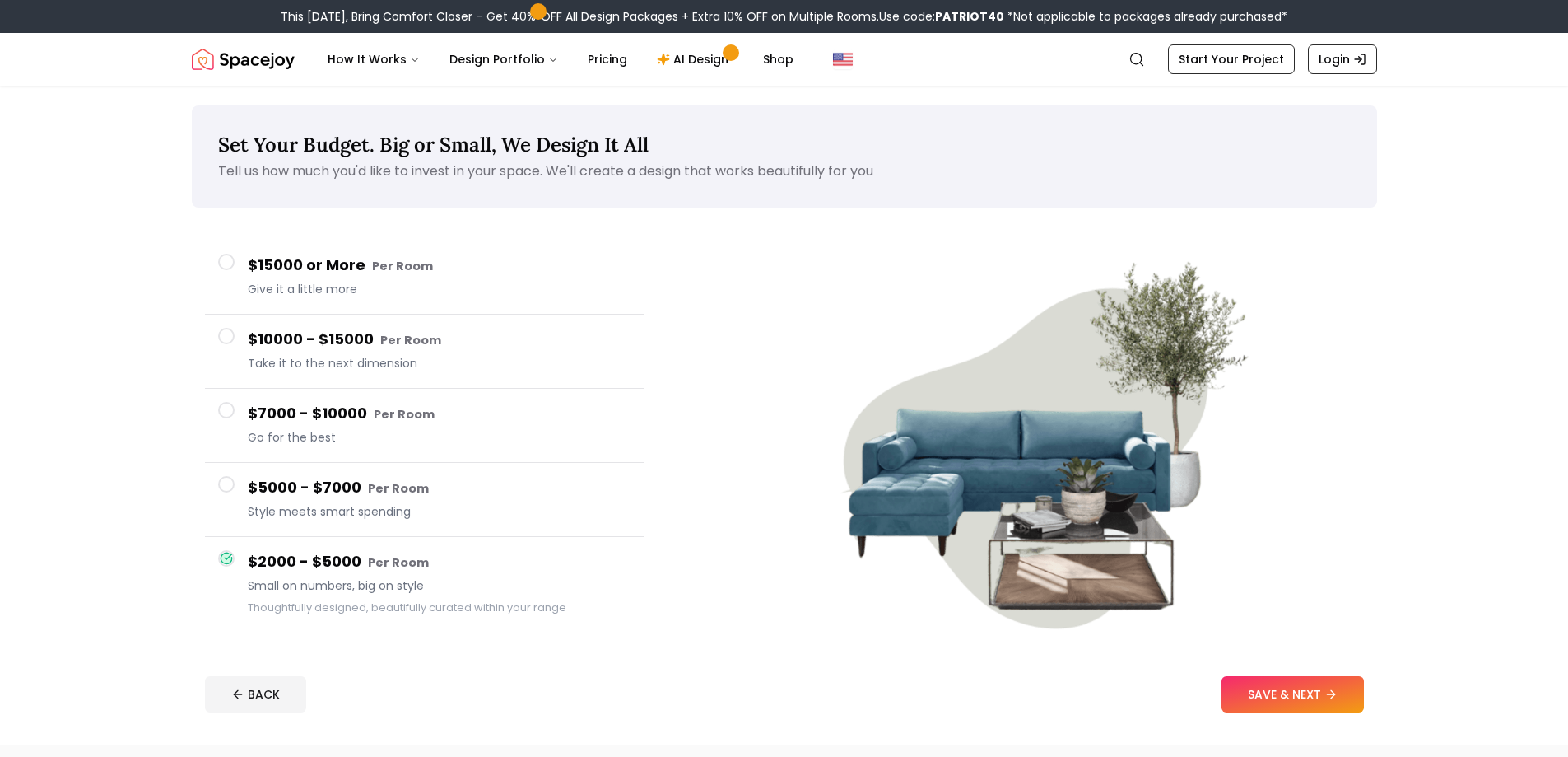
click at [224, 485] on span at bounding box center [226, 484] width 16 height 16
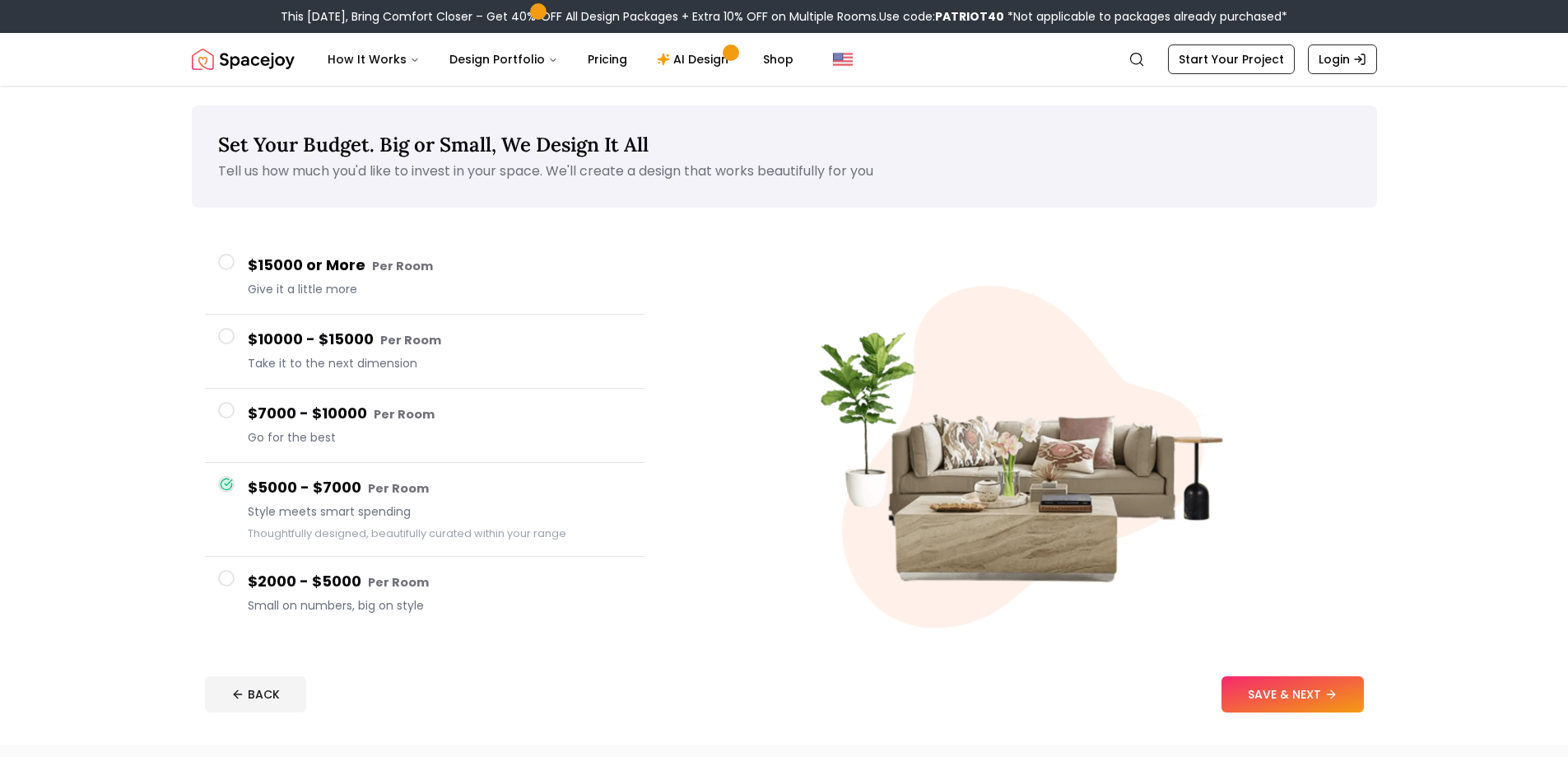
click at [226, 573] on span at bounding box center [226, 578] width 16 height 16
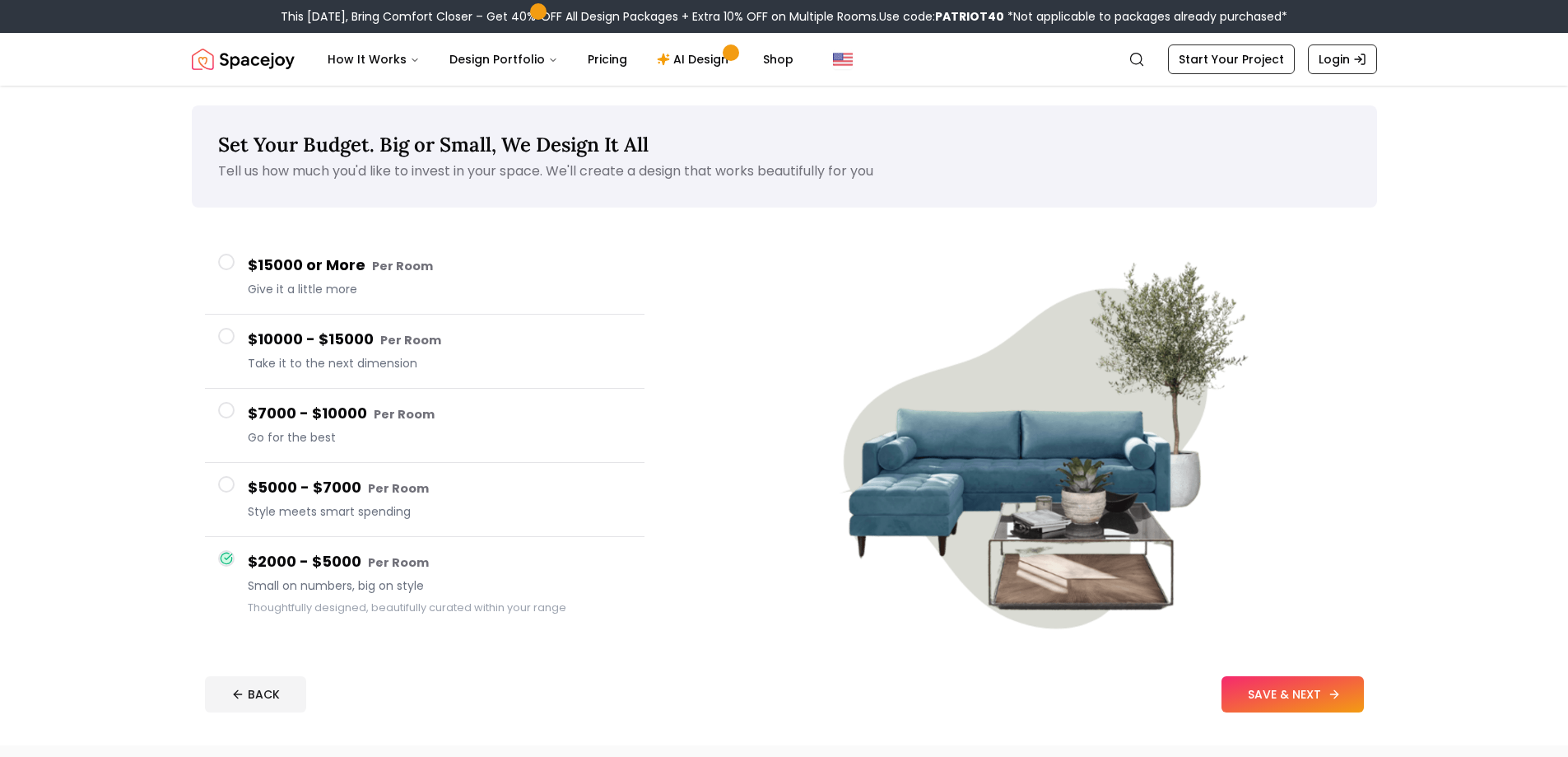
click at [1279, 695] on button "SAVE & NEXT" at bounding box center [1293, 694] width 142 height 36
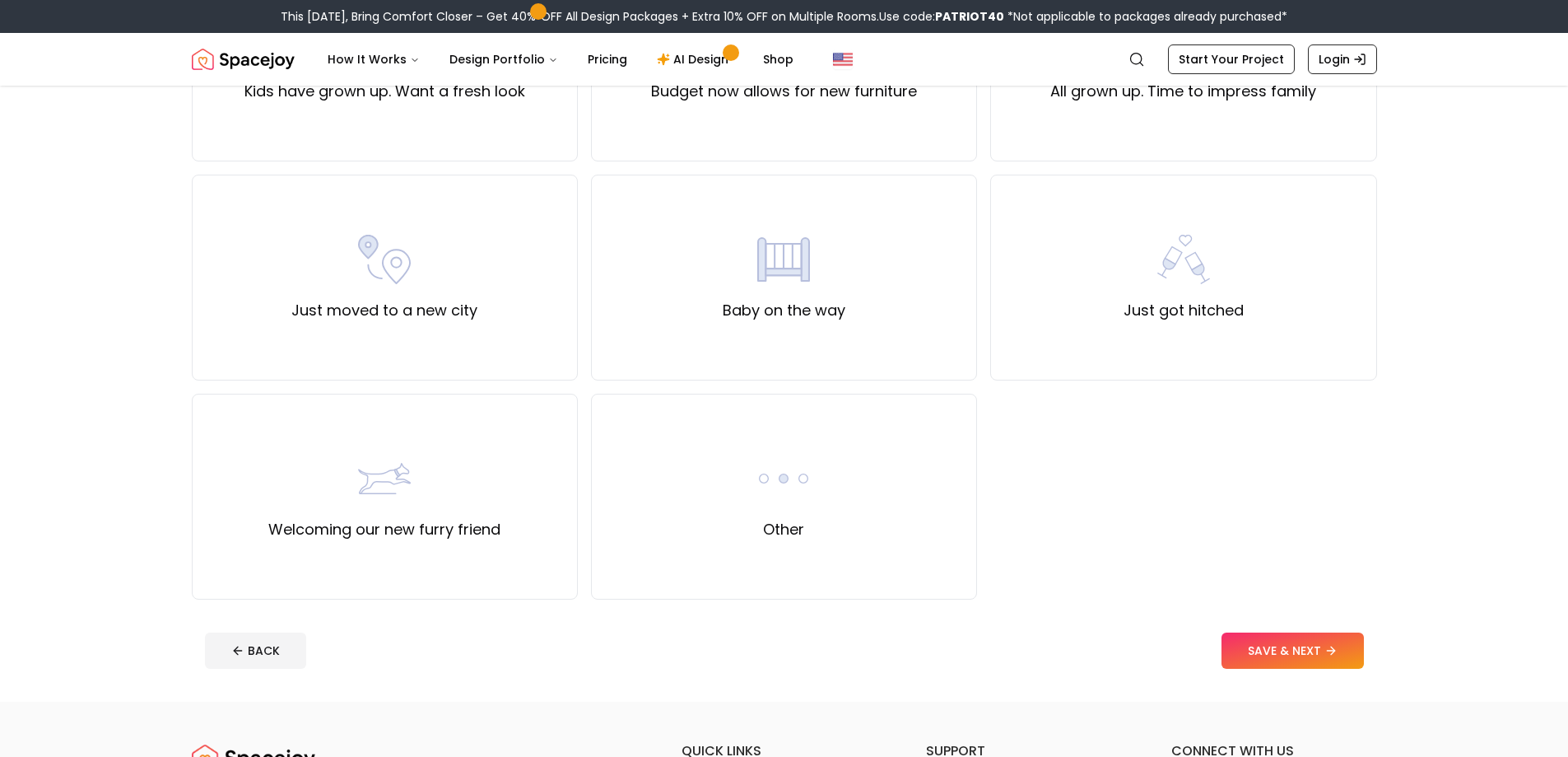
scroll to position [494, 0]
click at [790, 475] on img at bounding box center [784, 475] width 53 height 53
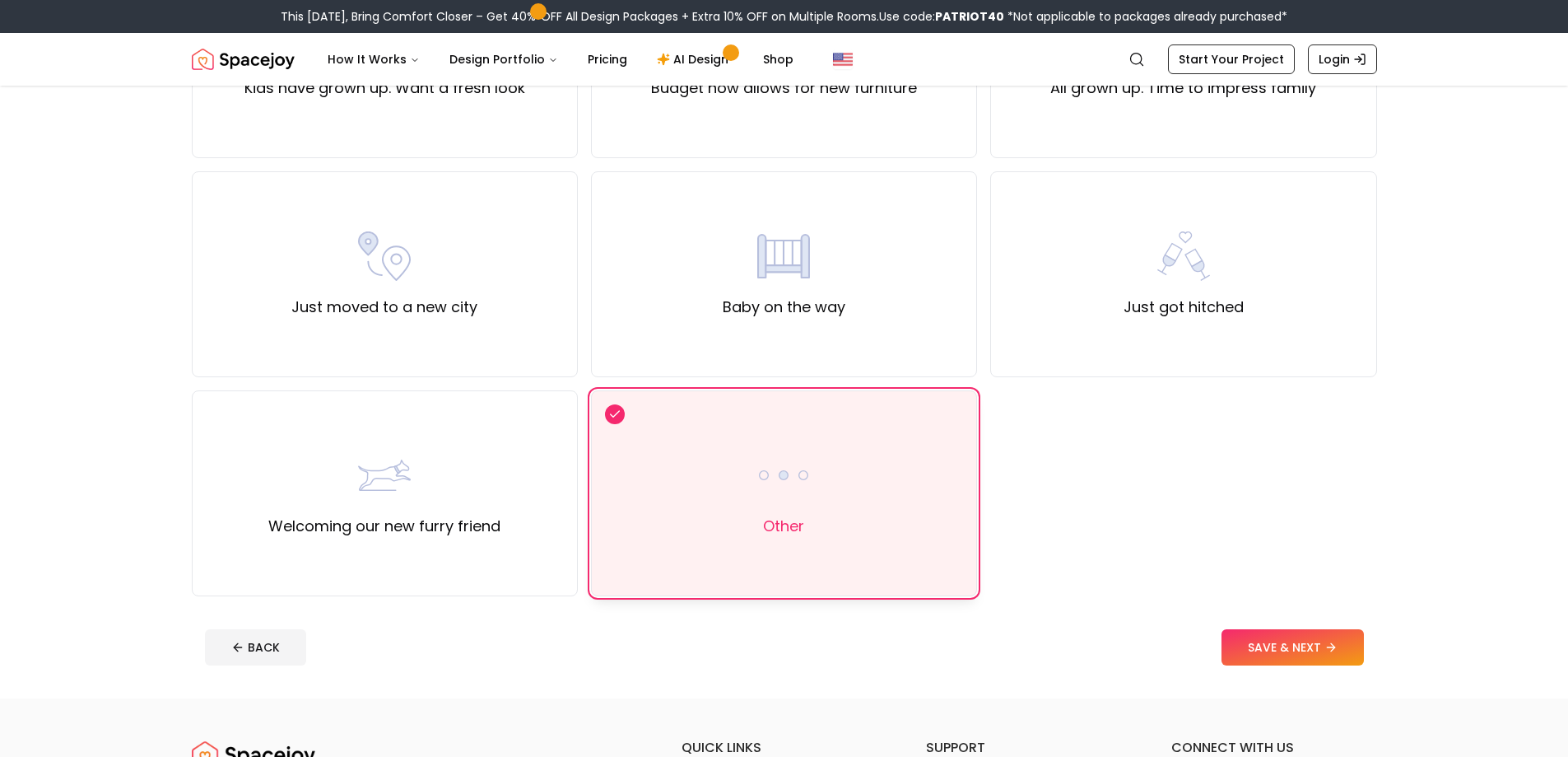
click at [785, 520] on label "Other" at bounding box center [783, 525] width 41 height 23
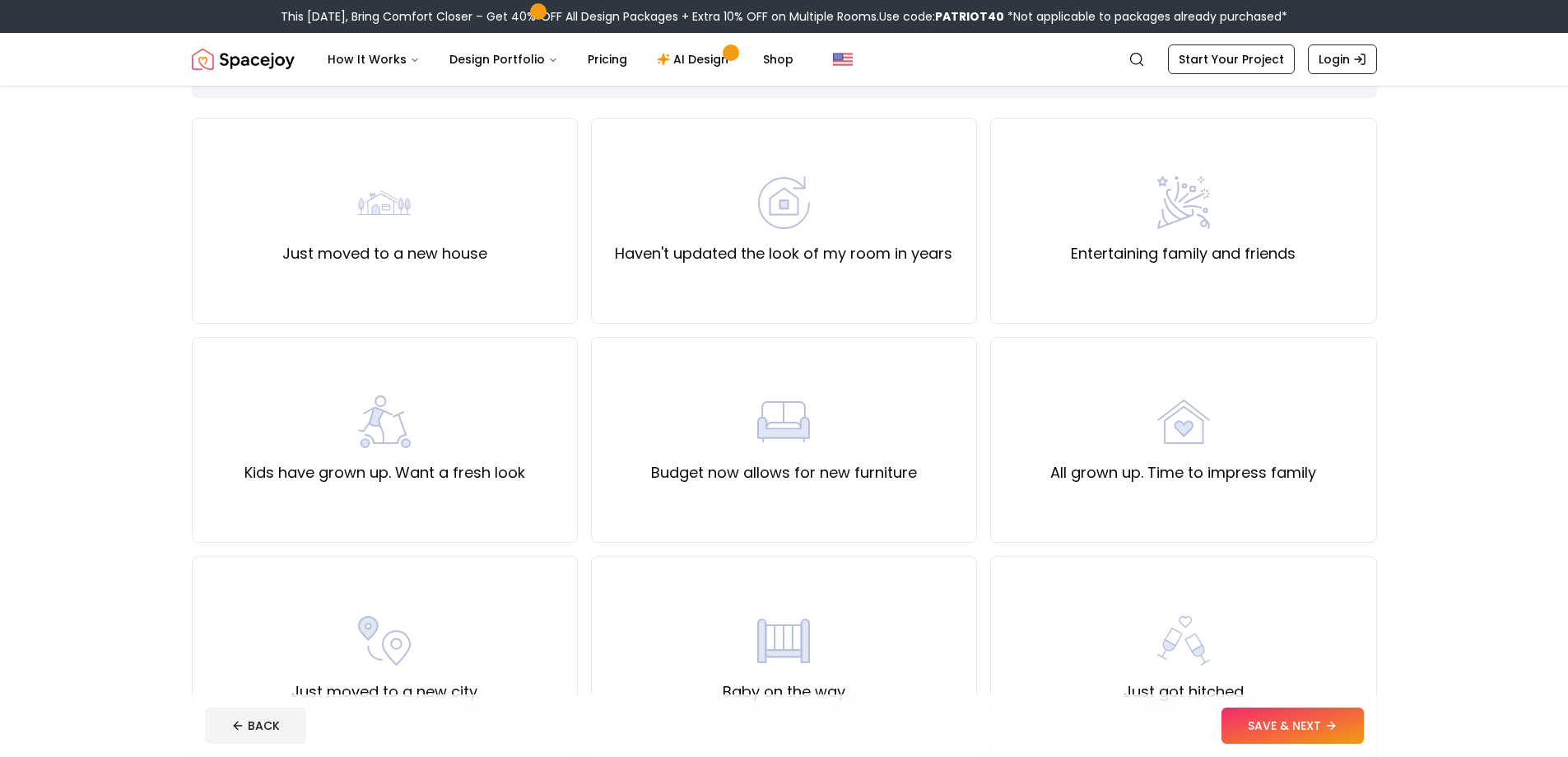
scroll to position [82, 0]
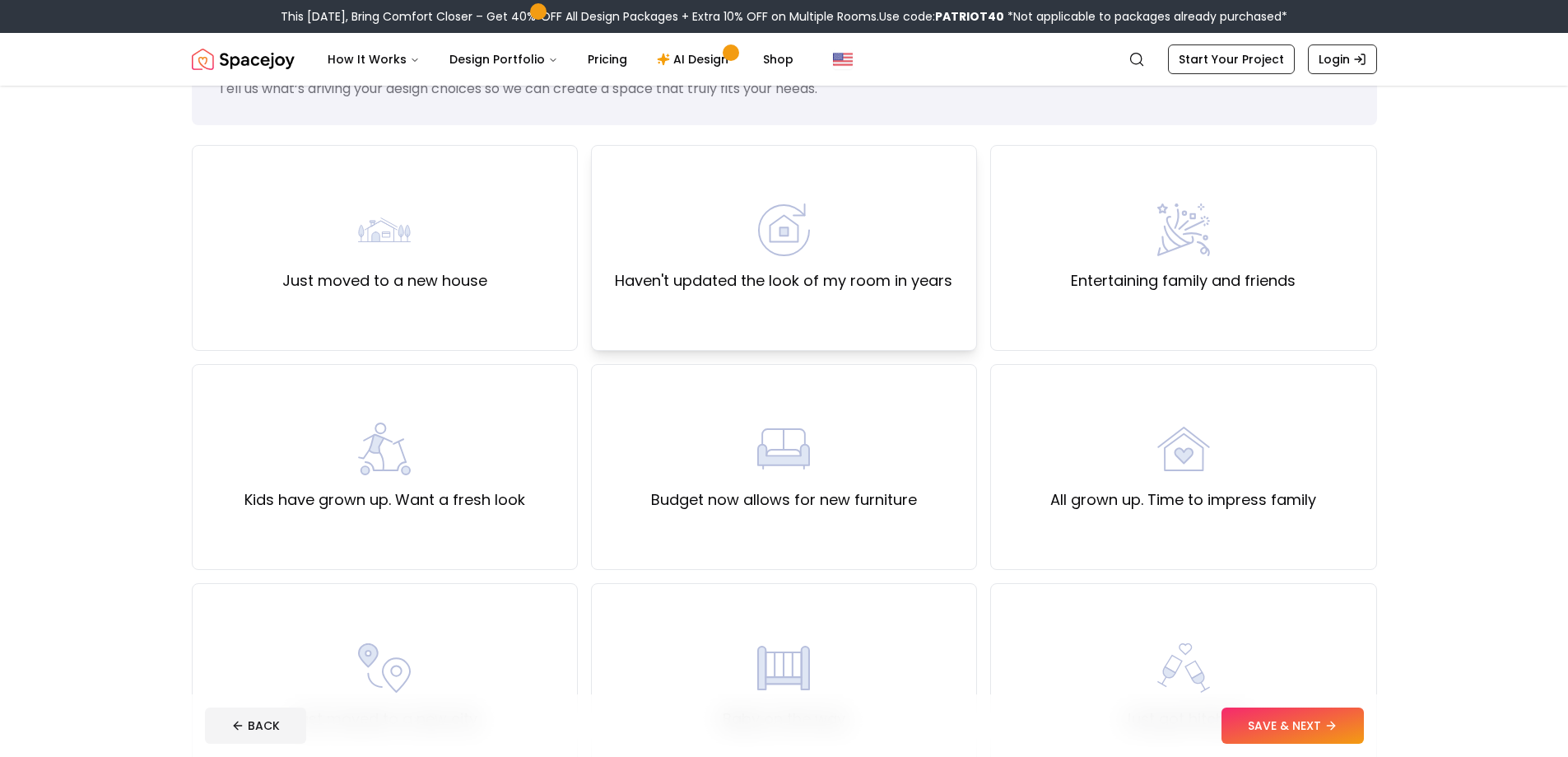
click at [753, 275] on label "Haven't updated the look of my room in years" at bounding box center [784, 280] width 337 height 23
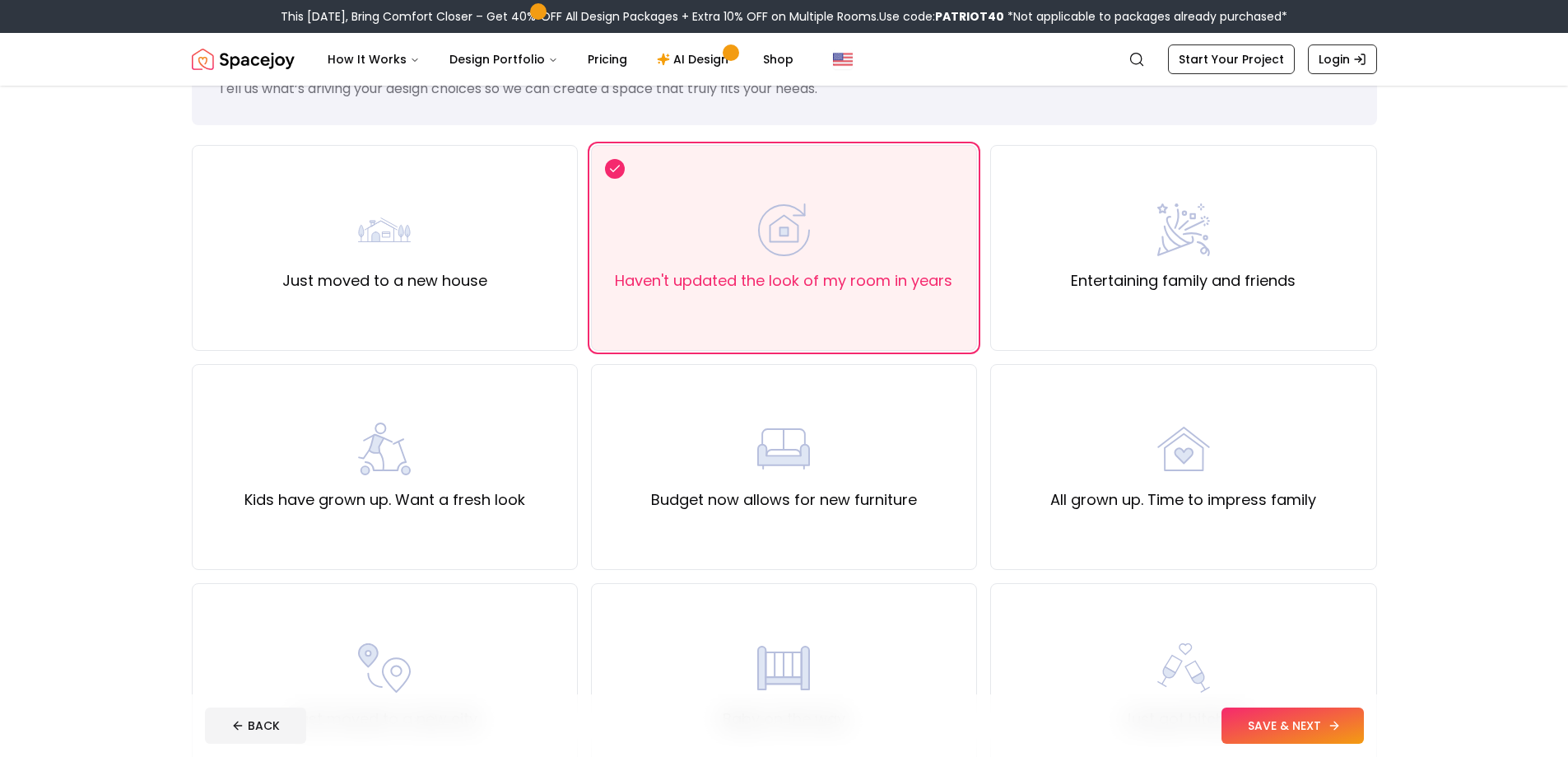
click at [1330, 719] on icon at bounding box center [1335, 725] width 13 height 13
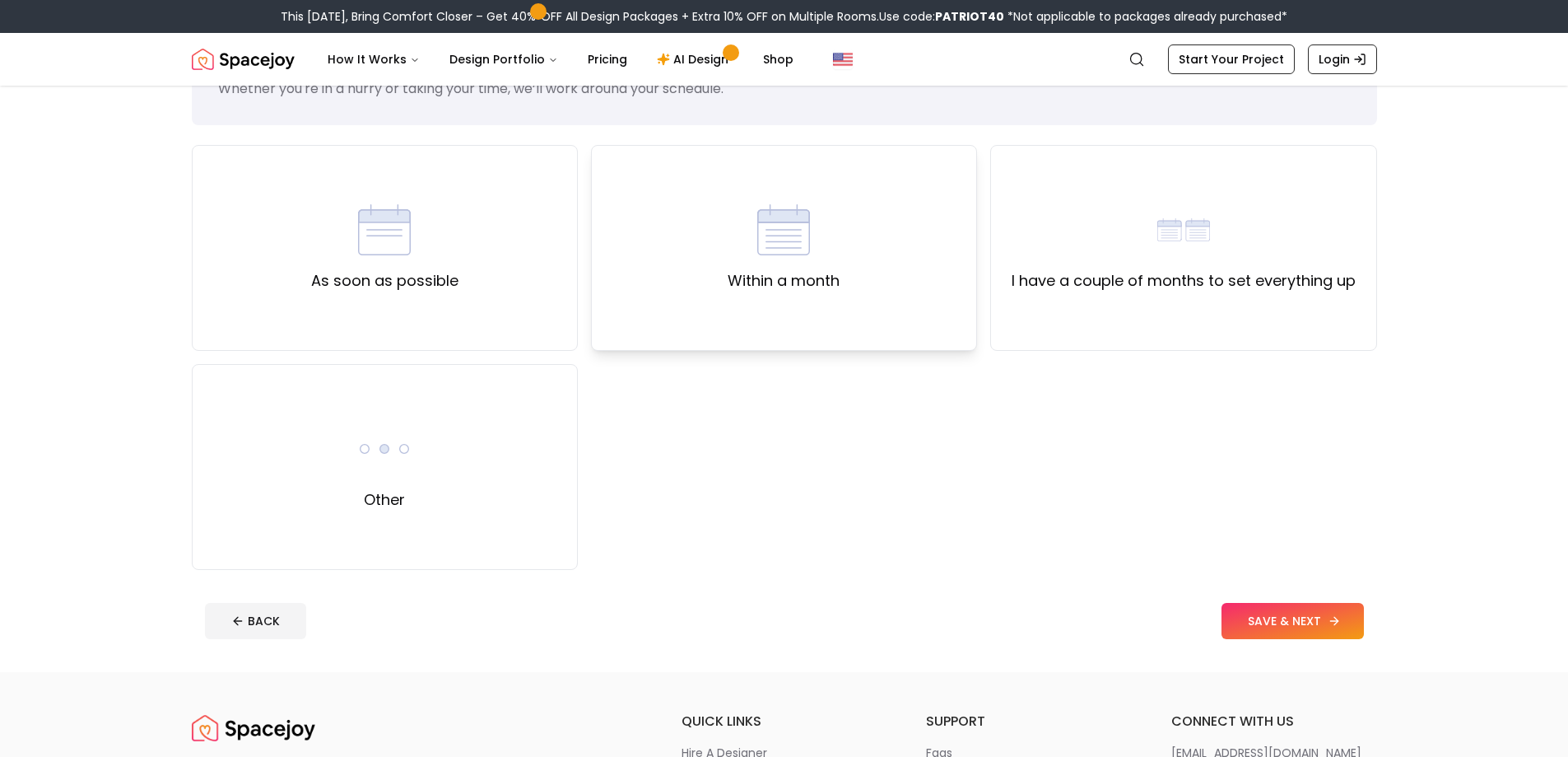
click at [785, 250] on img at bounding box center [784, 230] width 53 height 53
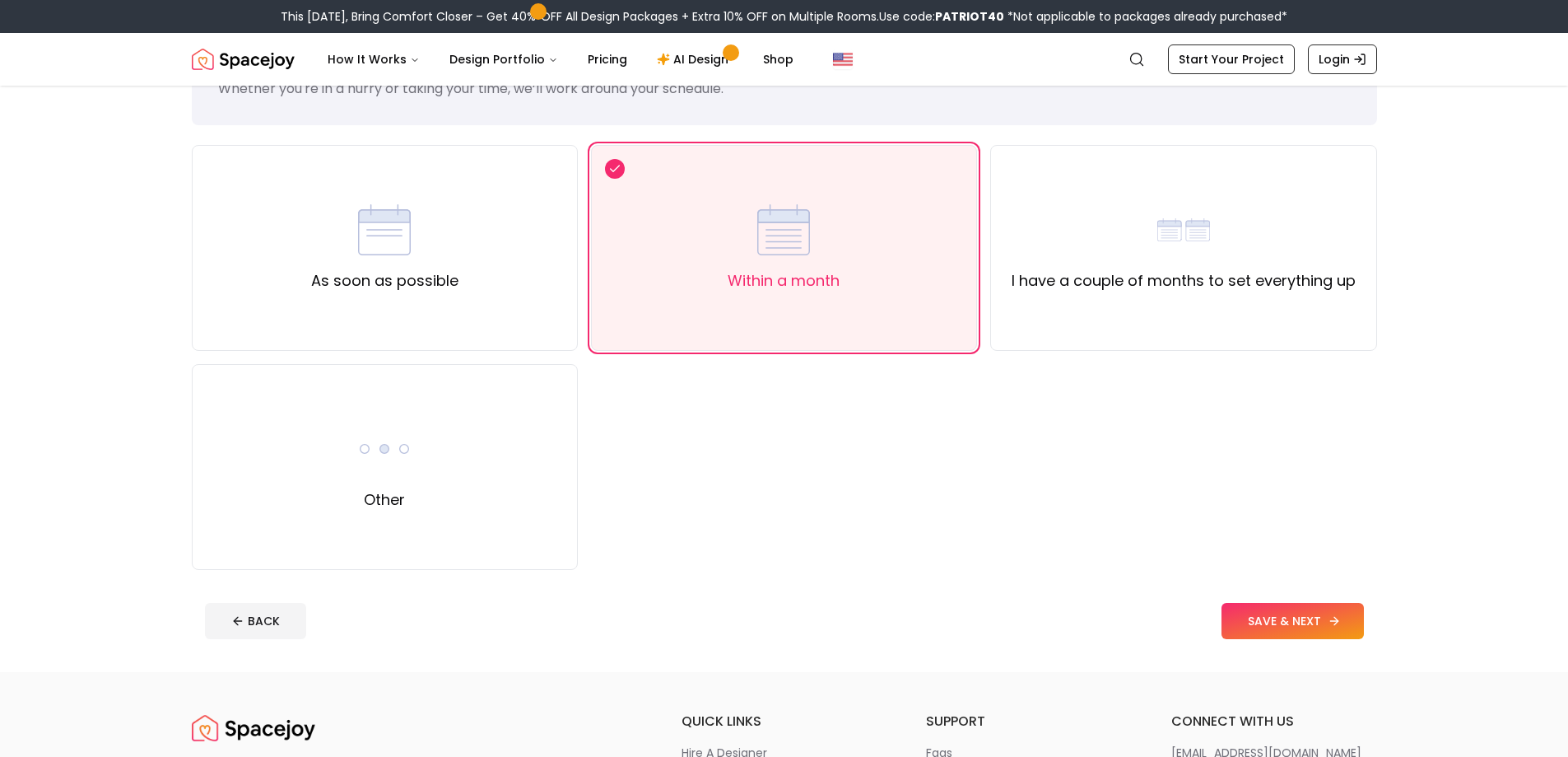
click at [1253, 607] on button "SAVE & NEXT" at bounding box center [1293, 621] width 142 height 36
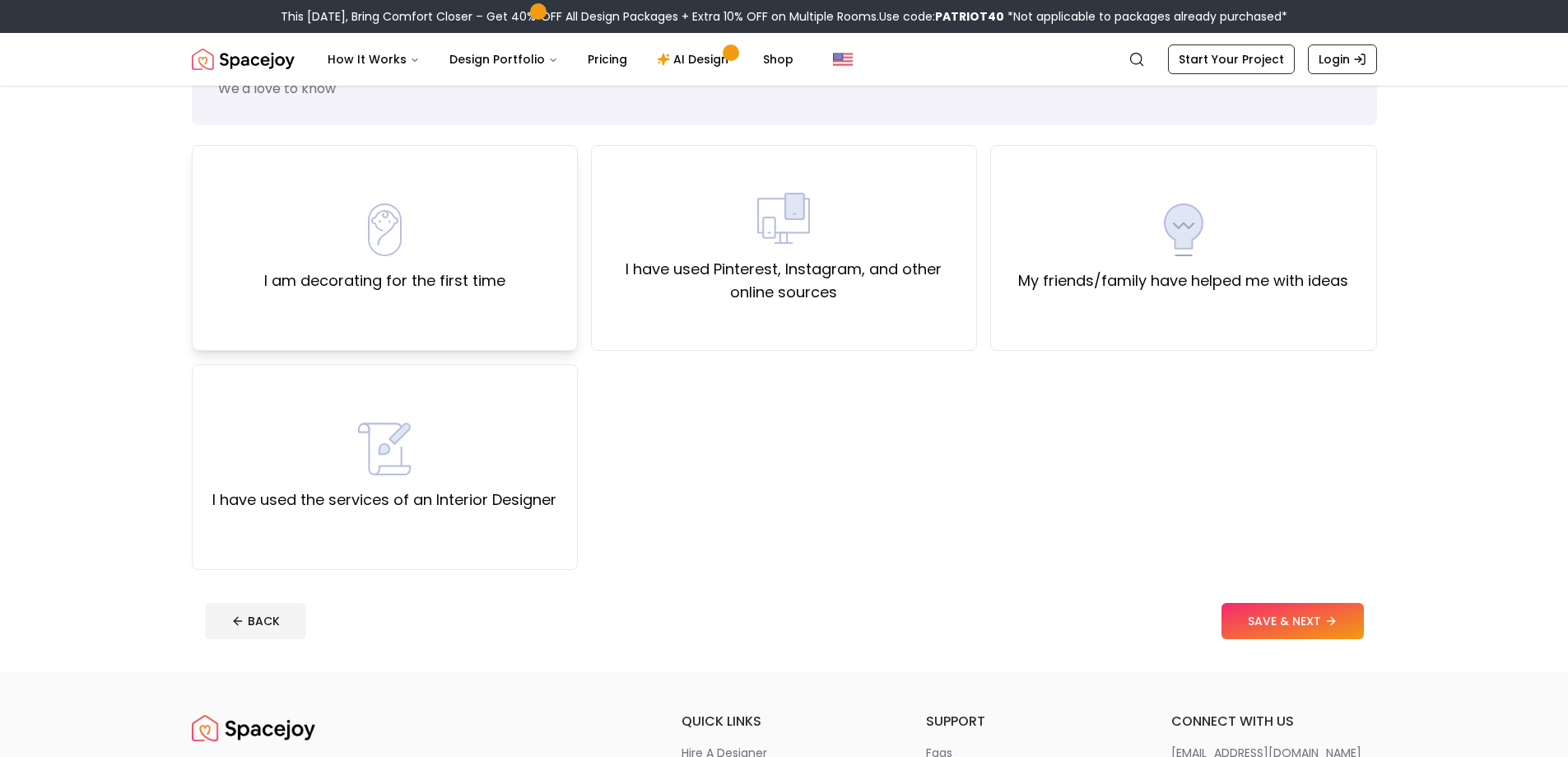
click at [369, 281] on label "I am decorating for the first time" at bounding box center [385, 280] width 242 height 23
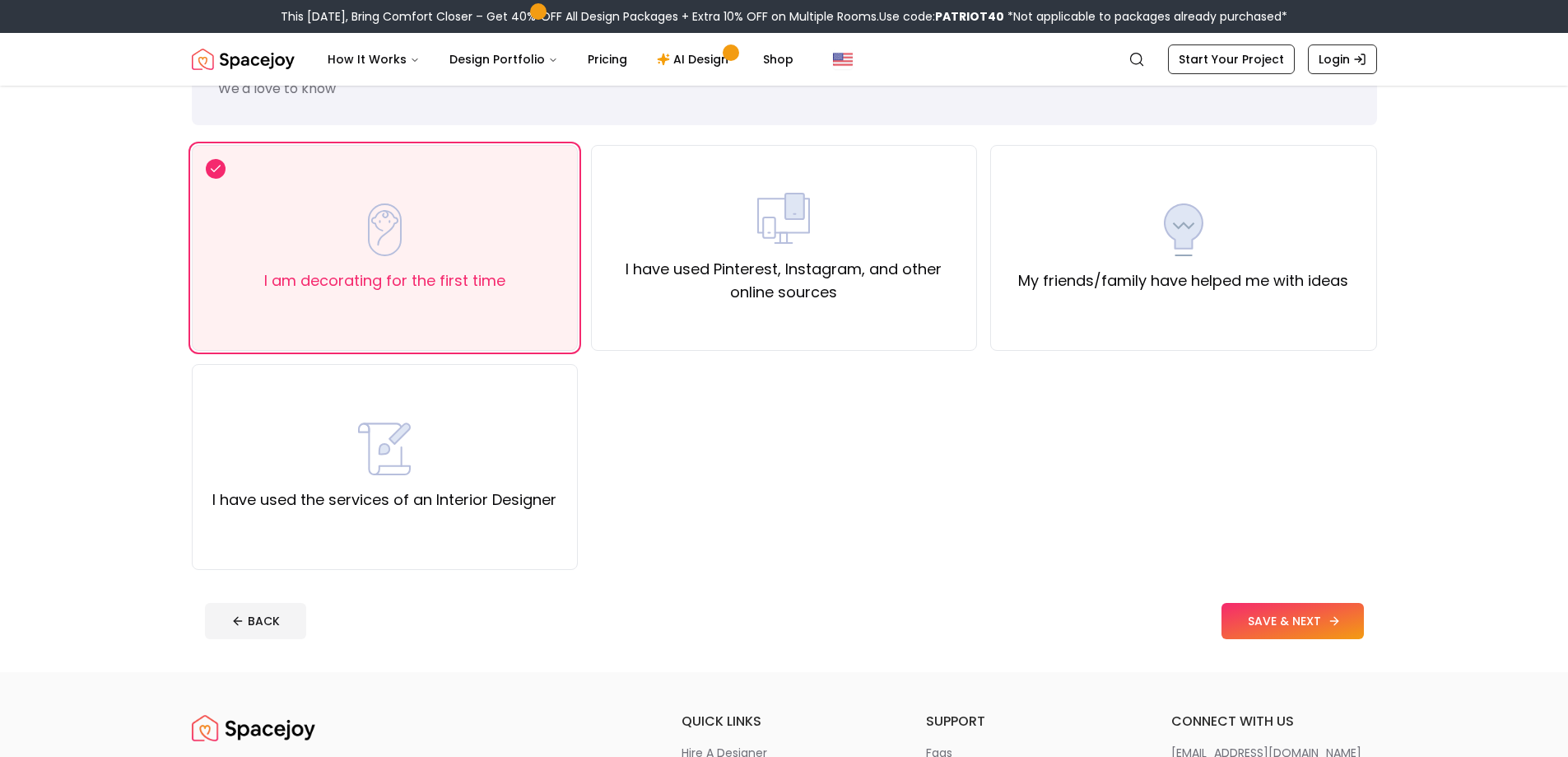
click at [1295, 624] on button "SAVE & NEXT" at bounding box center [1293, 621] width 142 height 36
